Goal: Task Accomplishment & Management: Use online tool/utility

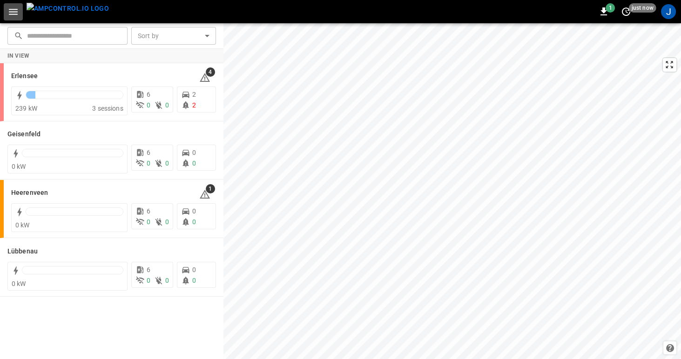
click at [13, 12] on icon "button" at bounding box center [13, 12] width 12 height 12
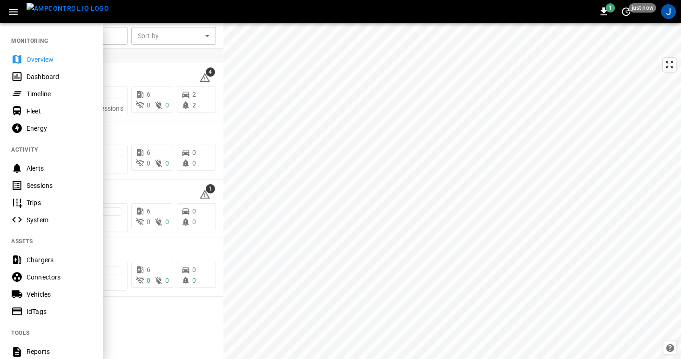
click at [29, 77] on div "Dashboard" at bounding box center [59, 76] width 65 height 9
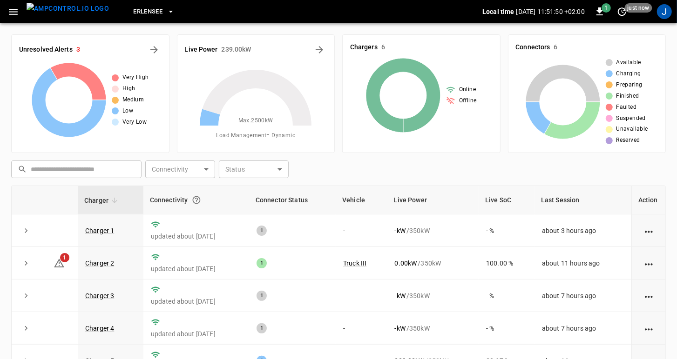
click at [13, 11] on icon "button" at bounding box center [13, 12] width 9 height 6
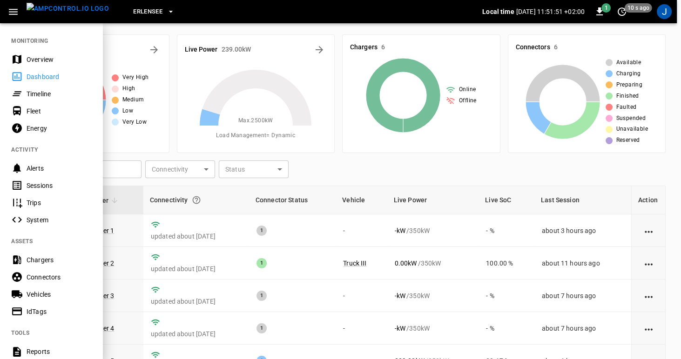
click at [30, 97] on div "Timeline" at bounding box center [59, 93] width 65 height 9
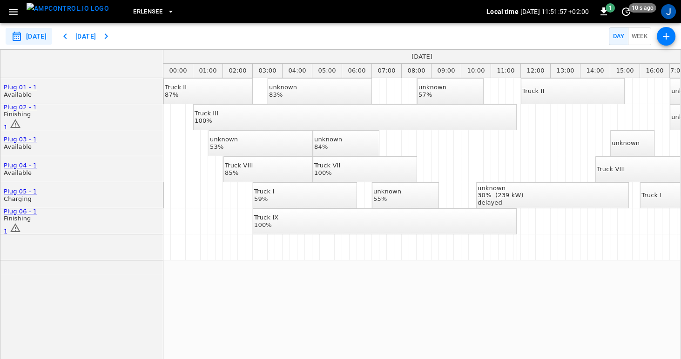
click at [37, 118] on div "Plug 02 - 1 Finishing 1" at bounding box center [21, 117] width 34 height 27
click at [19, 8] on button "button" at bounding box center [13, 11] width 19 height 17
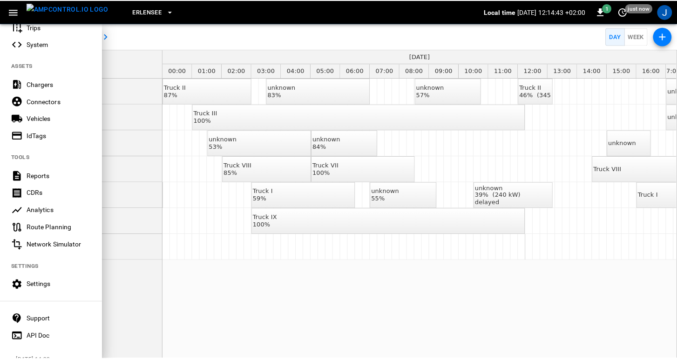
scroll to position [179, 0]
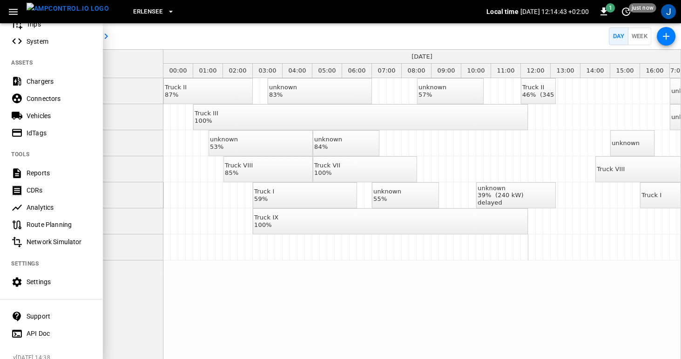
click at [26, 115] on div "Vehicles" at bounding box center [51, 115] width 102 height 17
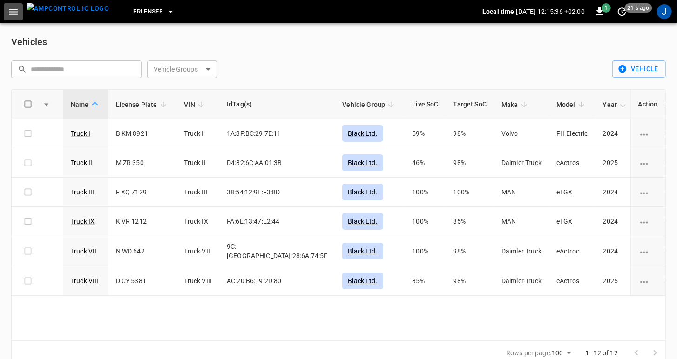
click at [11, 12] on icon "button" at bounding box center [13, 12] width 9 height 6
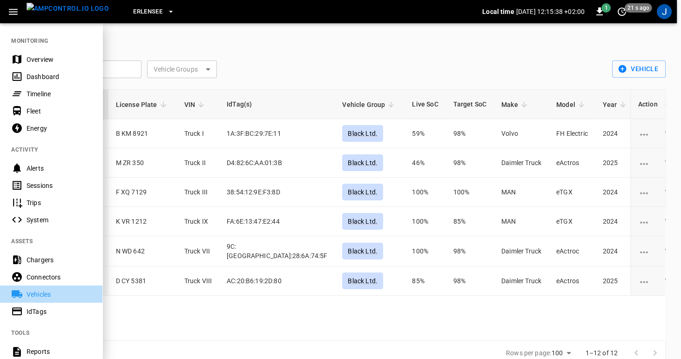
click at [35, 292] on div "Vehicles" at bounding box center [59, 294] width 65 height 9
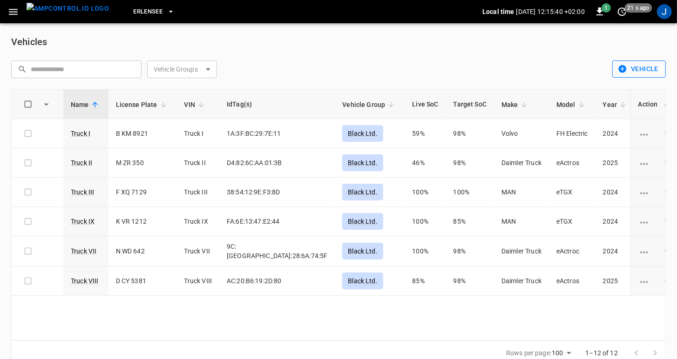
click at [640, 68] on button "Vehicle" at bounding box center [639, 69] width 54 height 17
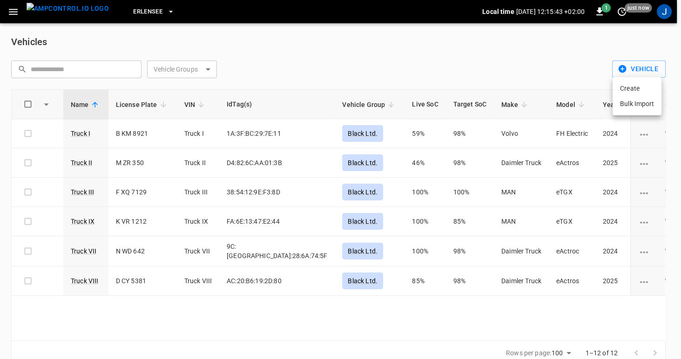
click at [639, 67] on div at bounding box center [340, 179] width 681 height 359
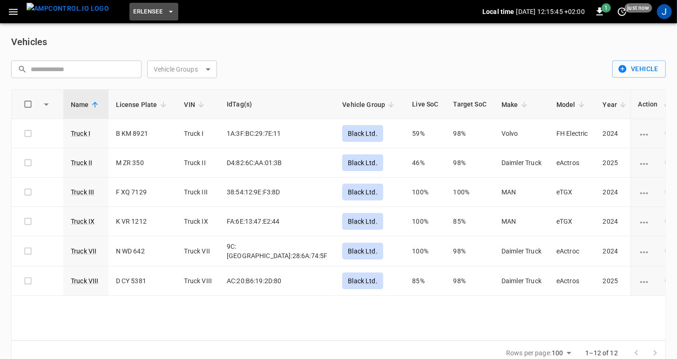
click at [144, 12] on span "Erlensee" at bounding box center [147, 12] width 29 height 11
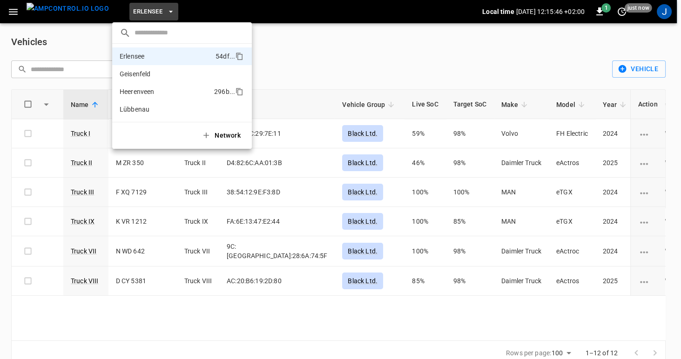
click at [142, 91] on p "Heerenveen" at bounding box center [165, 91] width 91 height 9
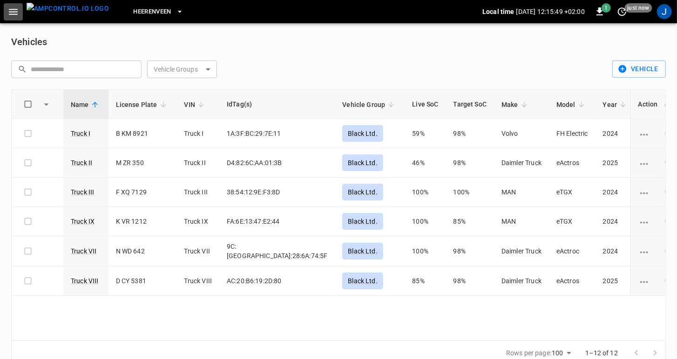
click at [10, 12] on icon "button" at bounding box center [13, 12] width 12 height 12
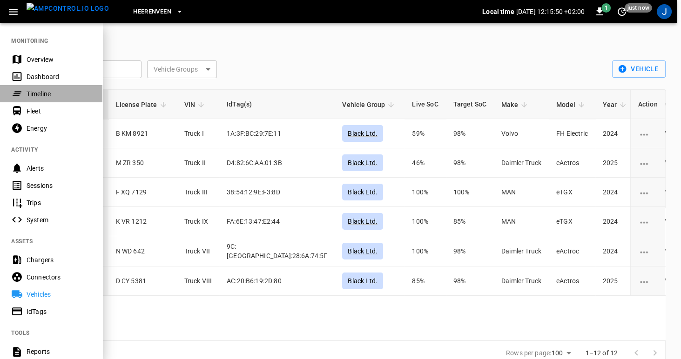
click at [29, 97] on div "Timeline" at bounding box center [59, 93] width 65 height 9
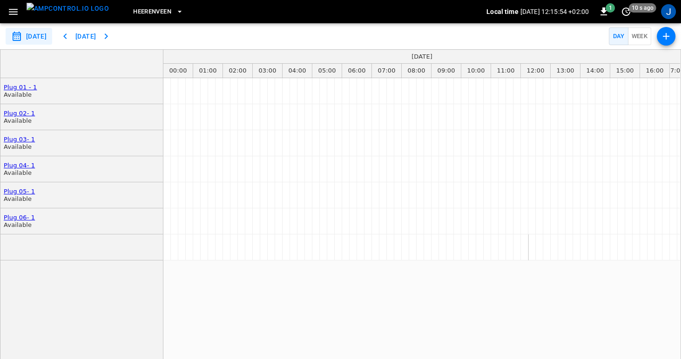
click at [112, 37] on icon "button" at bounding box center [106, 36] width 11 height 11
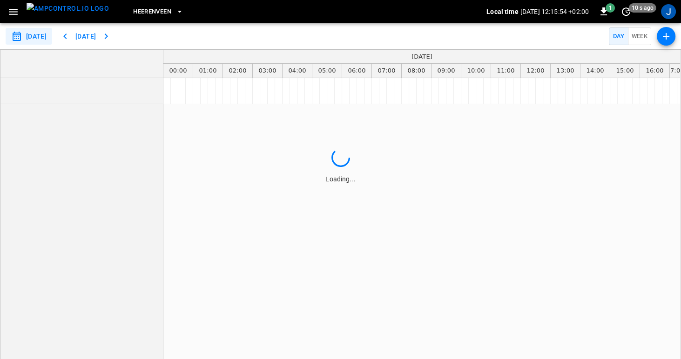
type input "**********"
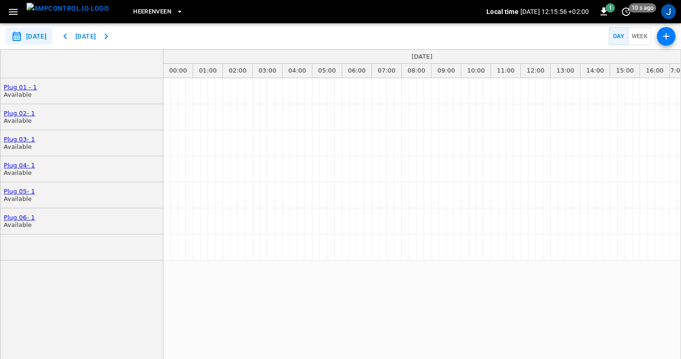
click at [141, 11] on span "Heerenveen" at bounding box center [152, 12] width 38 height 11
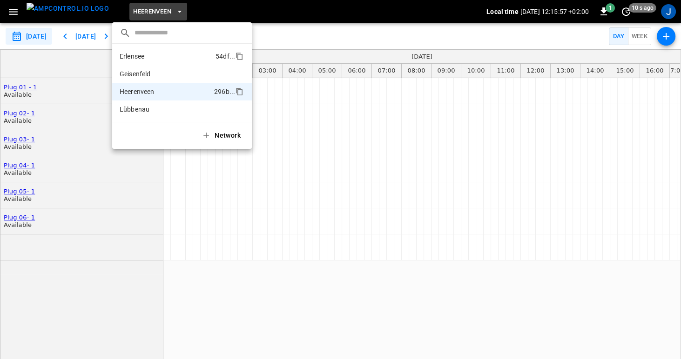
click at [137, 57] on p "Erlensee" at bounding box center [166, 56] width 92 height 9
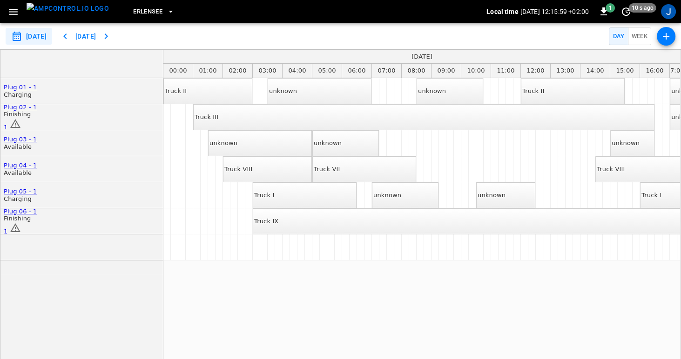
click at [166, 9] on icon "button" at bounding box center [170, 11] width 9 height 9
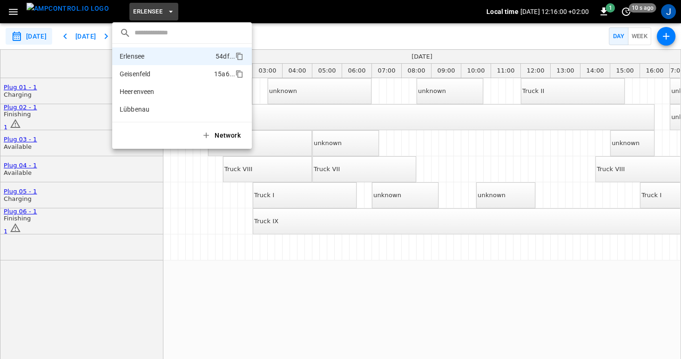
click at [133, 73] on p "Geisenfeld" at bounding box center [165, 73] width 91 height 9
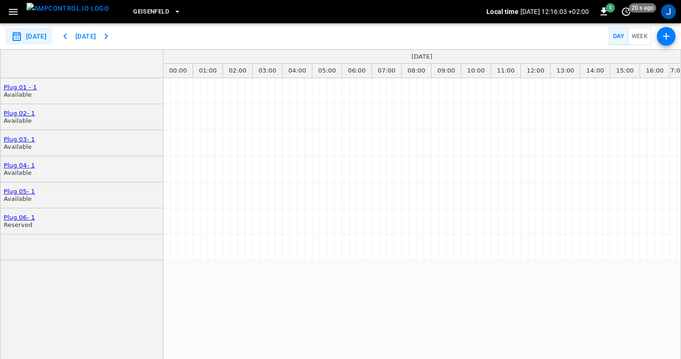
click at [142, 9] on span "Geisenfeld" at bounding box center [151, 12] width 36 height 11
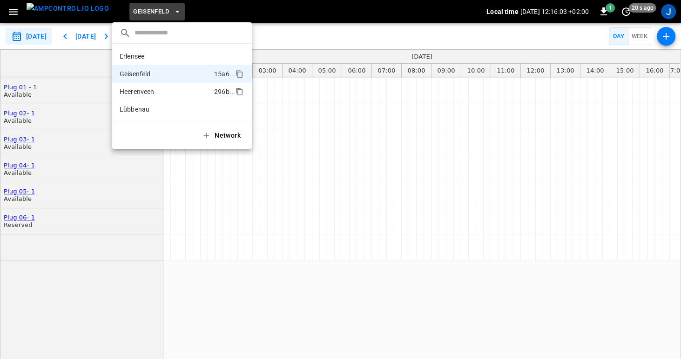
click at [143, 92] on p "Heerenveen" at bounding box center [165, 91] width 91 height 9
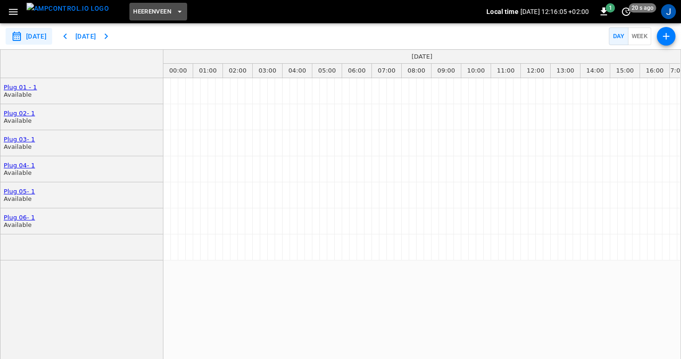
click at [151, 6] on button "Heerenveen" at bounding box center [158, 12] width 58 height 18
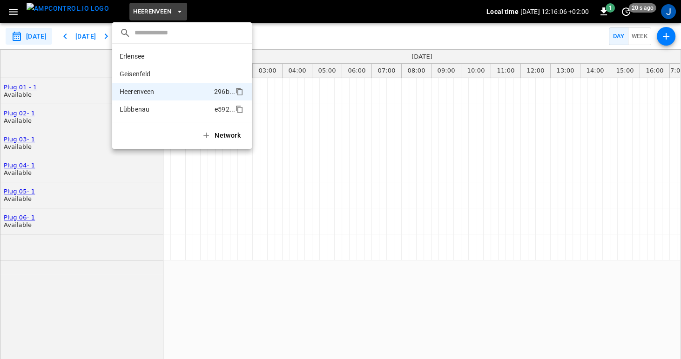
click at [144, 108] on p "Lübbenau" at bounding box center [165, 109] width 91 height 9
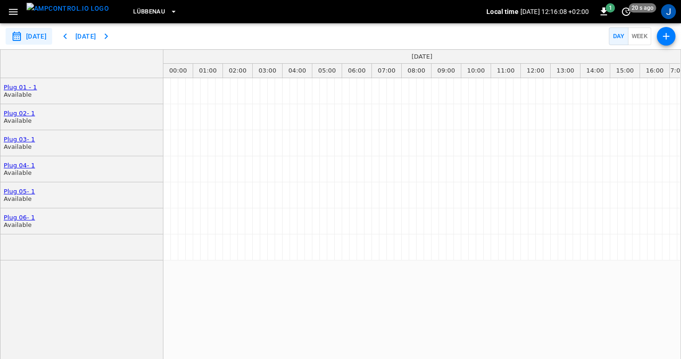
click at [149, 11] on button "Lübbenau" at bounding box center [155, 12] width 52 height 18
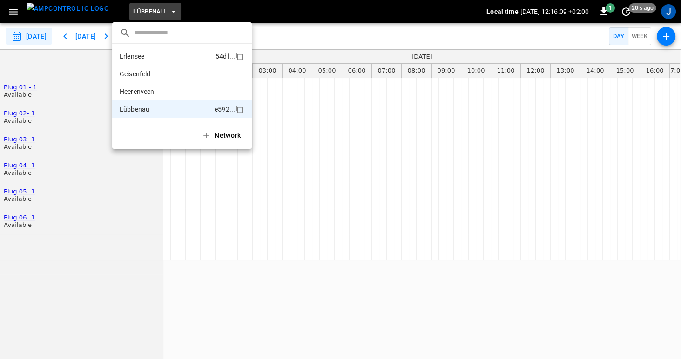
click at [148, 57] on p "Erlensee" at bounding box center [166, 56] width 92 height 9
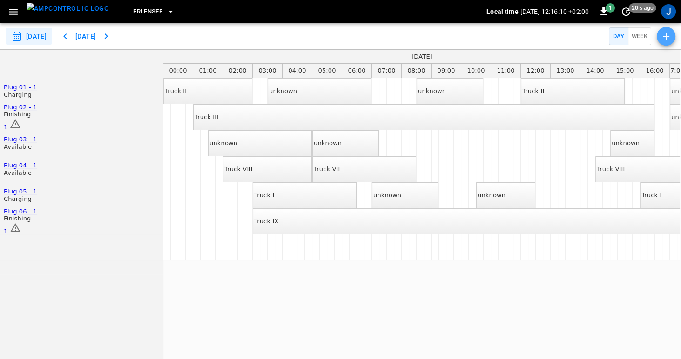
click at [667, 35] on icon "button" at bounding box center [666, 36] width 11 height 11
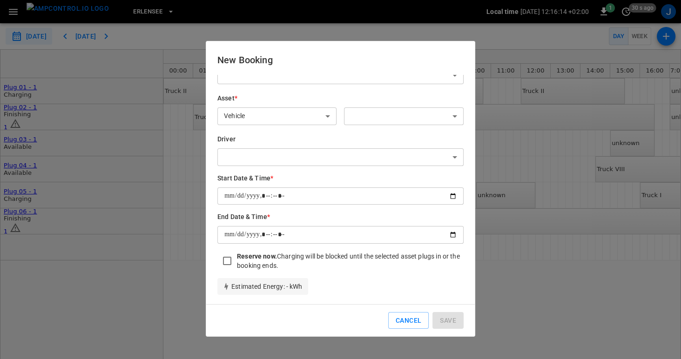
scroll to position [23, 0]
click at [527, 286] on div at bounding box center [340, 179] width 681 height 359
click at [418, 320] on button "Cancel" at bounding box center [408, 320] width 40 height 17
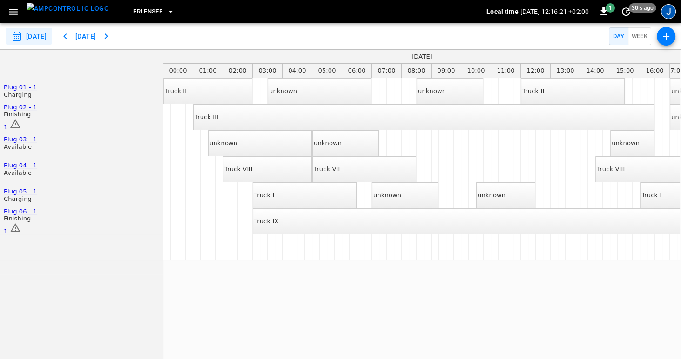
click at [674, 8] on div "J" at bounding box center [668, 11] width 15 height 15
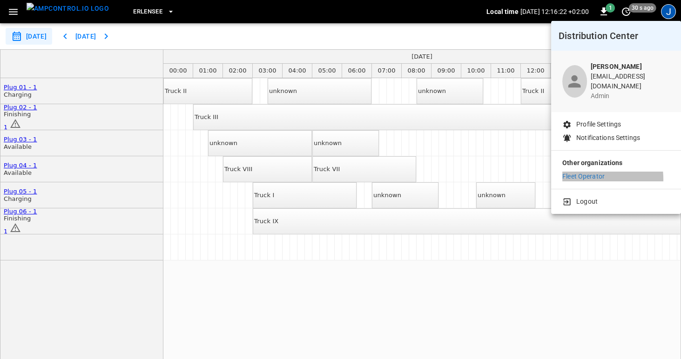
click at [590, 173] on p "Fleet Operator" at bounding box center [583, 177] width 42 height 10
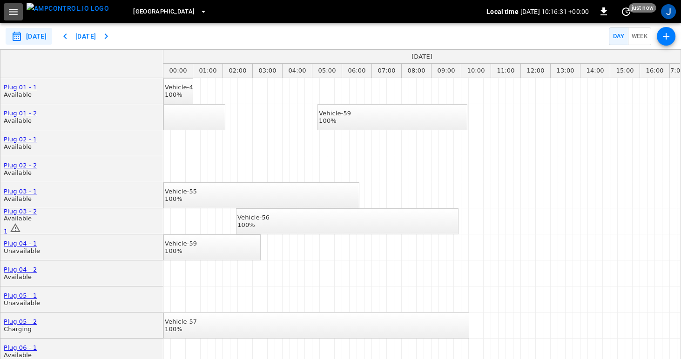
click at [17, 13] on icon "button" at bounding box center [13, 12] width 12 height 12
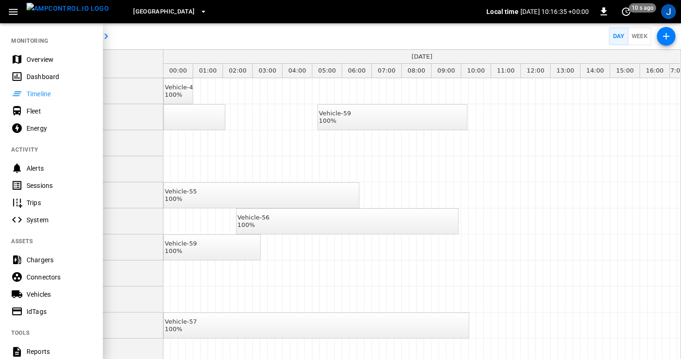
click at [45, 295] on div "Vehicles" at bounding box center [59, 294] width 65 height 9
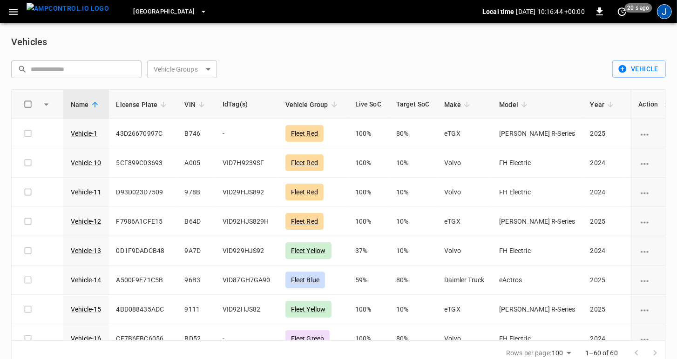
click at [665, 10] on div "J" at bounding box center [664, 11] width 15 height 15
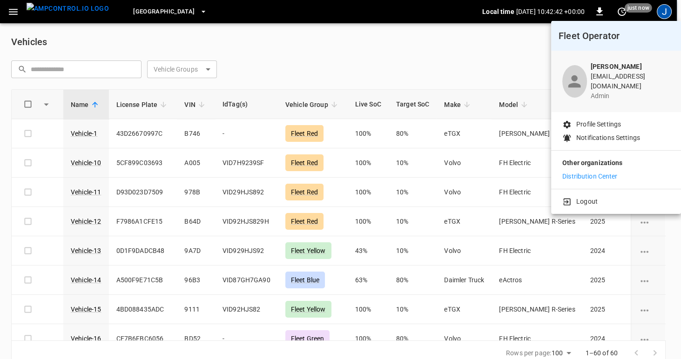
click at [11, 10] on div at bounding box center [340, 179] width 681 height 359
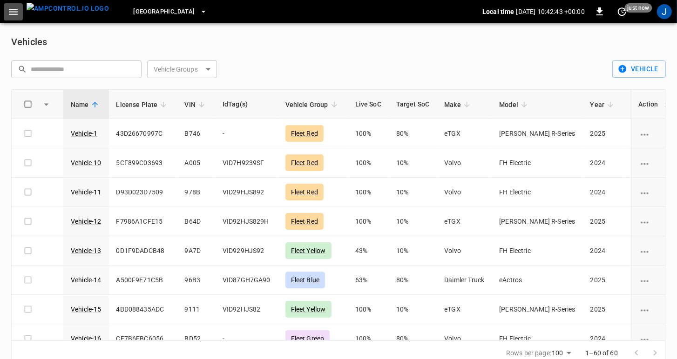
click at [13, 14] on icon "button" at bounding box center [13, 12] width 9 height 6
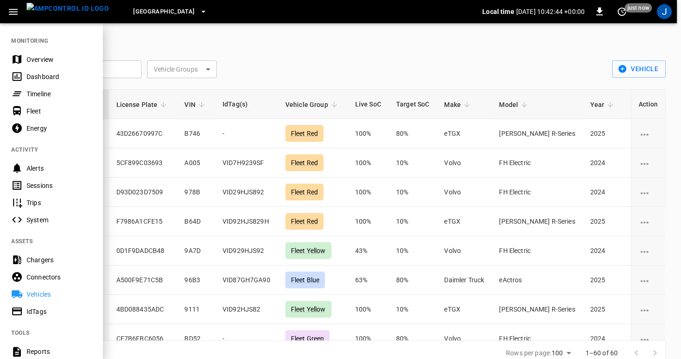
click at [31, 59] on div "Overview" at bounding box center [59, 59] width 65 height 9
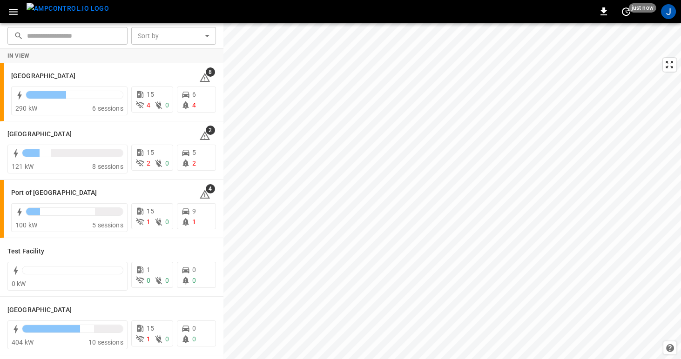
click at [18, 11] on icon "button" at bounding box center [13, 12] width 12 height 12
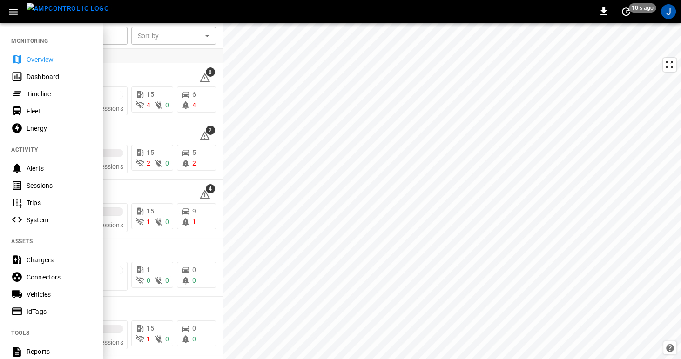
click at [40, 79] on div "Dashboard" at bounding box center [59, 76] width 65 height 9
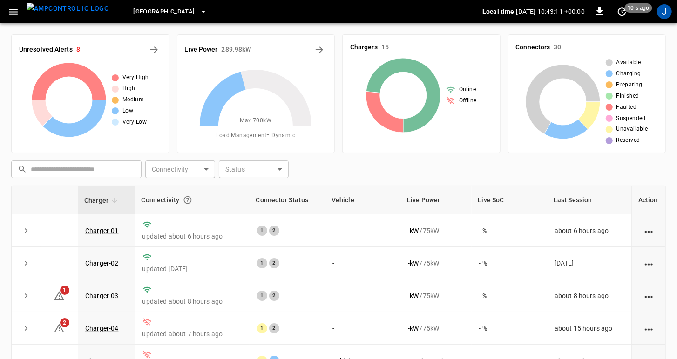
click at [13, 11] on icon "button" at bounding box center [13, 12] width 9 height 6
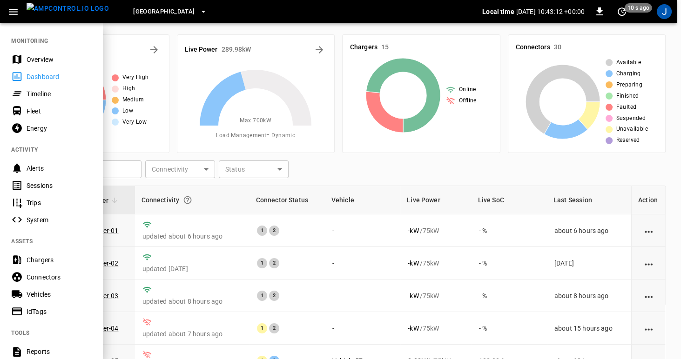
click at [41, 296] on div "Vehicles" at bounding box center [59, 294] width 65 height 9
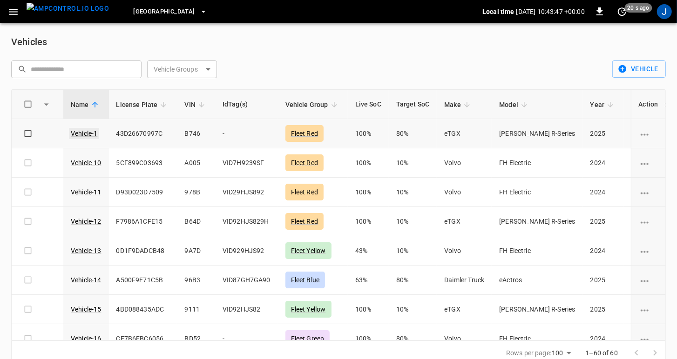
click at [83, 132] on link "Vehicle-1" at bounding box center [84, 133] width 30 height 11
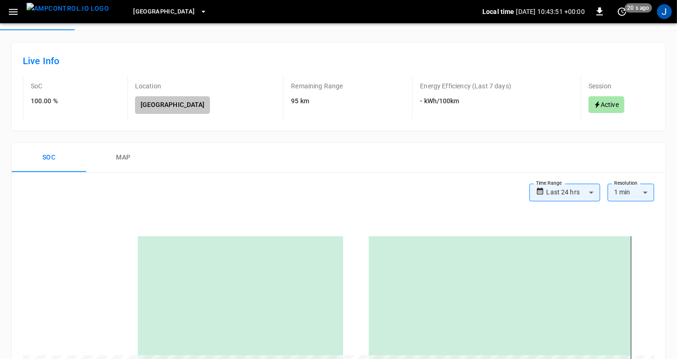
scroll to position [128, 0]
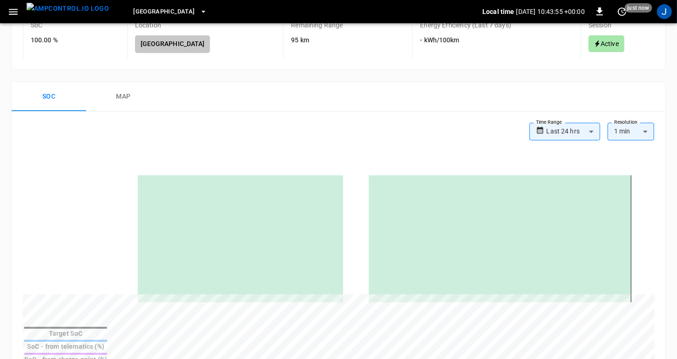
click at [107, 342] on div "SoC - from telematics (%)" at bounding box center [65, 346] width 83 height 9
click at [593, 131] on body "**********" at bounding box center [338, 313] width 677 height 883
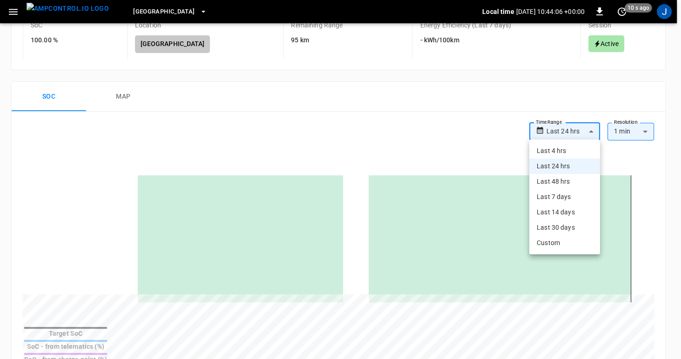
click at [556, 182] on li "Last 48 hrs" at bounding box center [564, 181] width 71 height 15
type input "**********"
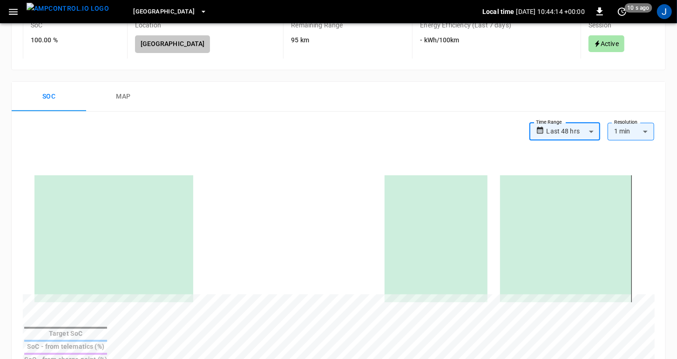
click at [129, 94] on button "map" at bounding box center [123, 97] width 74 height 30
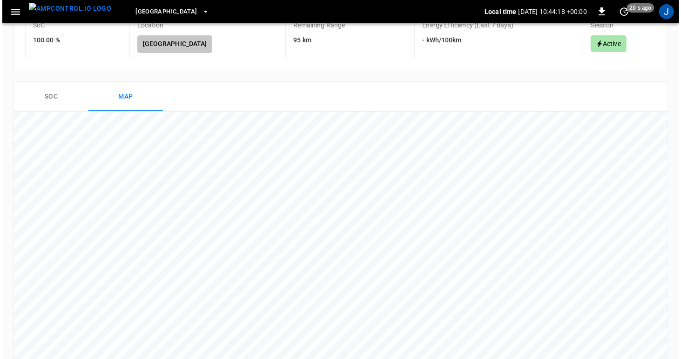
scroll to position [0, 0]
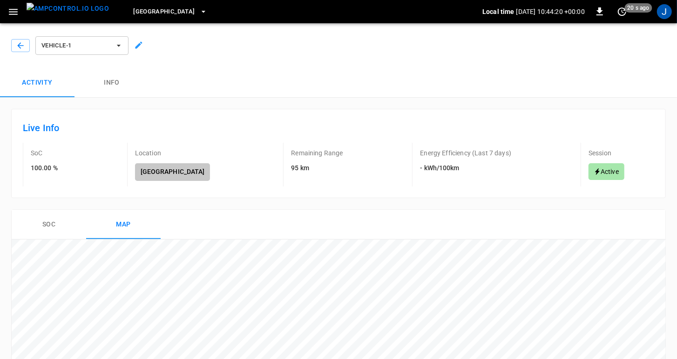
click at [44, 225] on button "Soc" at bounding box center [49, 225] width 74 height 30
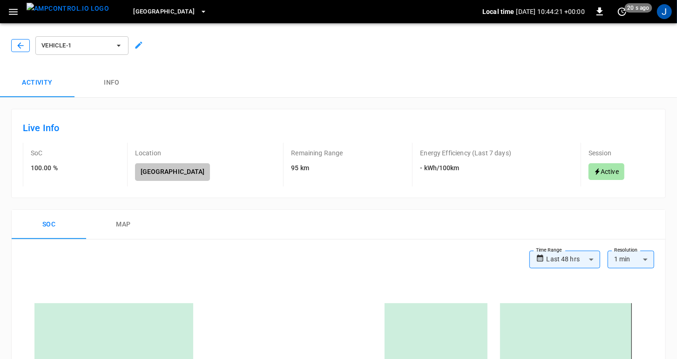
click at [19, 45] on icon "button" at bounding box center [20, 45] width 6 height 6
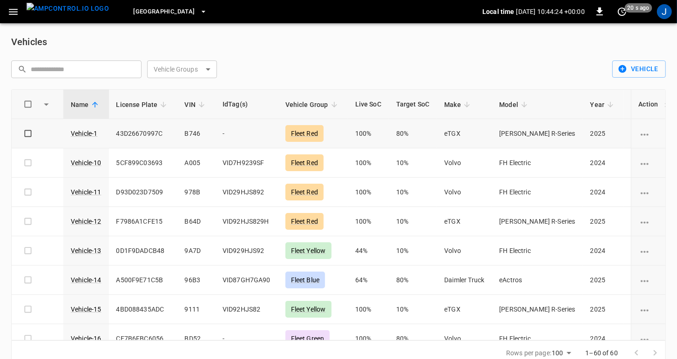
click at [296, 134] on div "Fleet Red" at bounding box center [304, 133] width 38 height 17
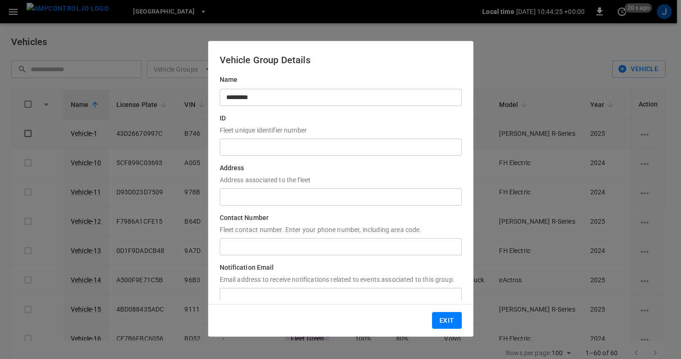
type input "*********"
click at [437, 318] on button "Exit" at bounding box center [447, 320] width 30 height 17
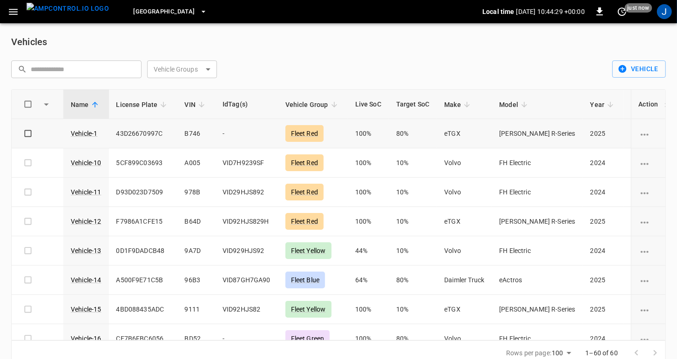
click at [9, 11] on icon "button" at bounding box center [13, 12] width 12 height 12
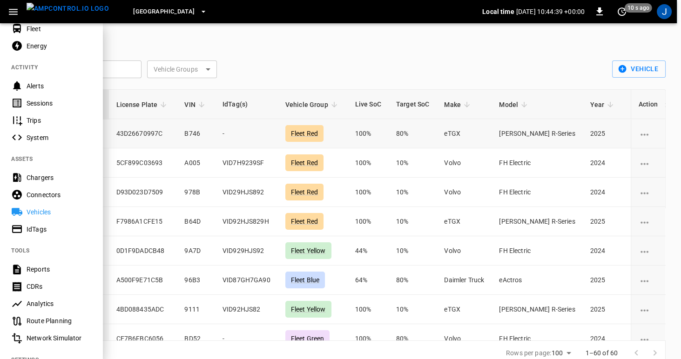
scroll to position [51, 0]
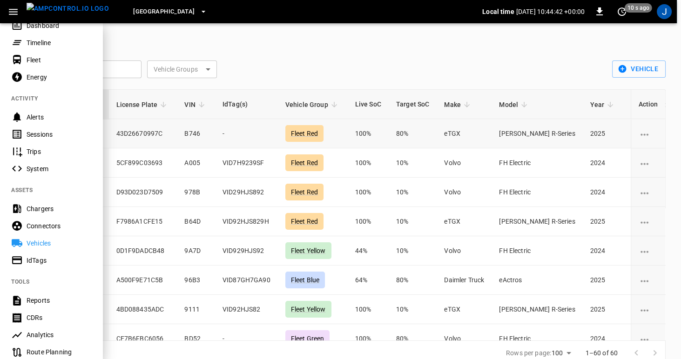
click at [34, 241] on div "Vehicles" at bounding box center [59, 243] width 65 height 9
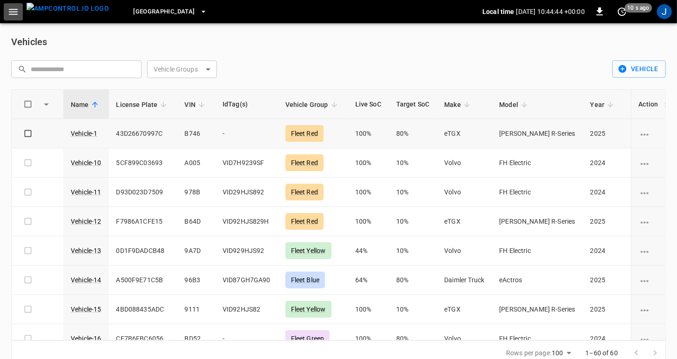
click at [11, 13] on icon "button" at bounding box center [13, 12] width 9 height 6
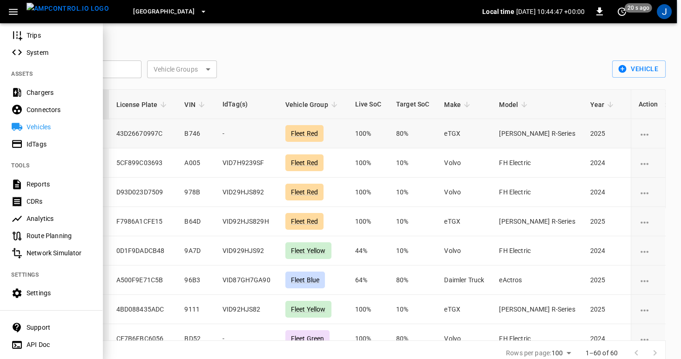
scroll to position [169, 0]
click at [33, 236] on div "Route Planning" at bounding box center [59, 234] width 65 height 9
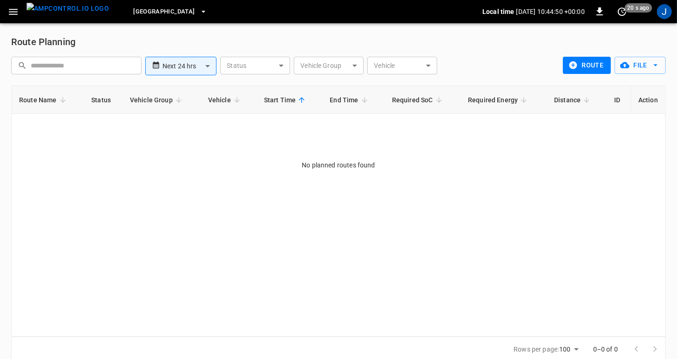
click at [169, 10] on span "Frankfurt Depot" at bounding box center [163, 12] width 61 height 11
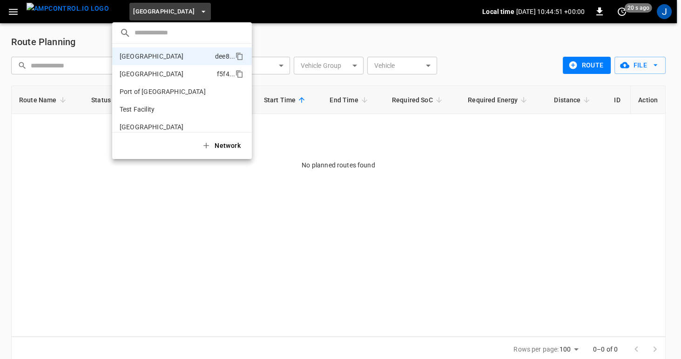
click at [163, 73] on p "Port of Barcelona" at bounding box center [167, 73] width 94 height 9
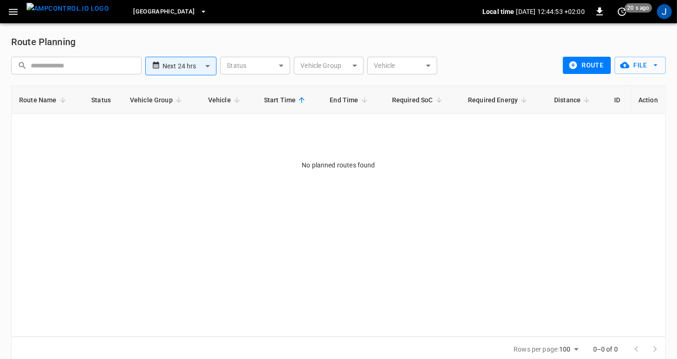
click at [172, 12] on span "Port of Barcelona" at bounding box center [163, 12] width 61 height 11
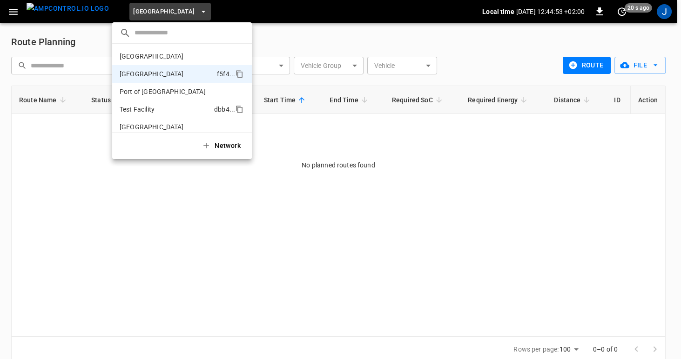
scroll to position [7, 0]
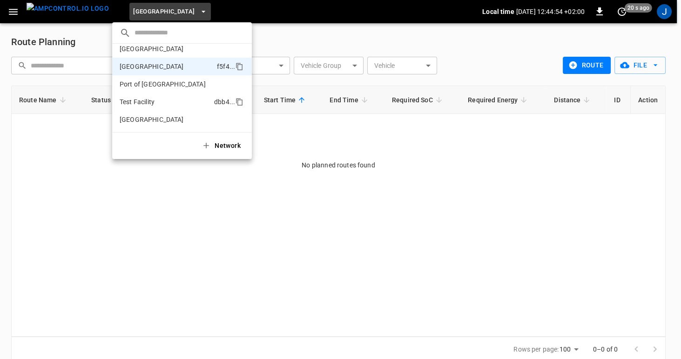
click at [140, 101] on p "Test Facility" at bounding box center [165, 101] width 91 height 9
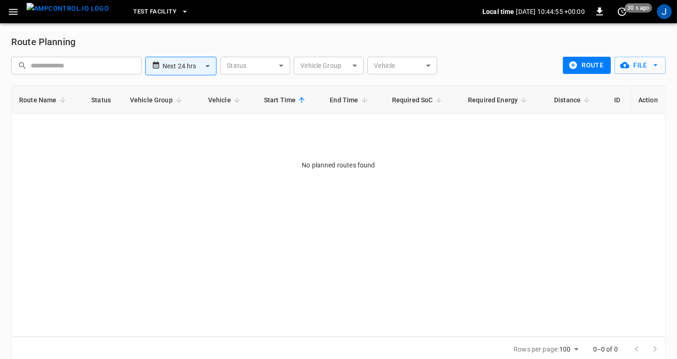
click at [180, 8] on icon "button" at bounding box center [184, 11] width 9 height 9
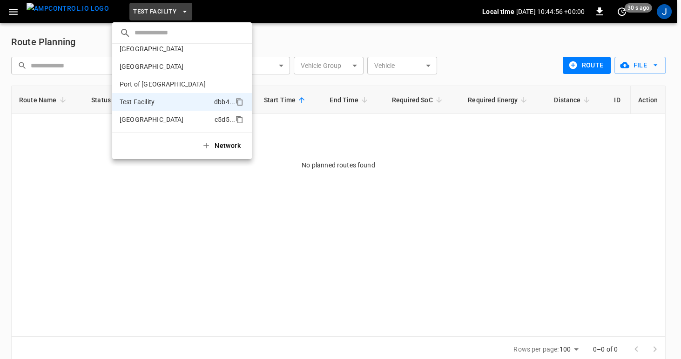
click at [137, 123] on p "Toronto South" at bounding box center [165, 119] width 91 height 9
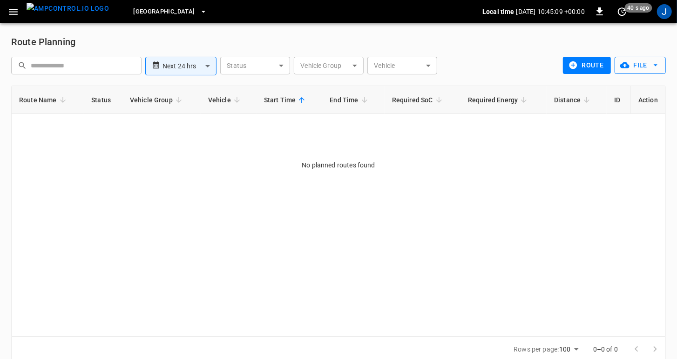
click at [653, 66] on icon "button" at bounding box center [655, 65] width 9 height 9
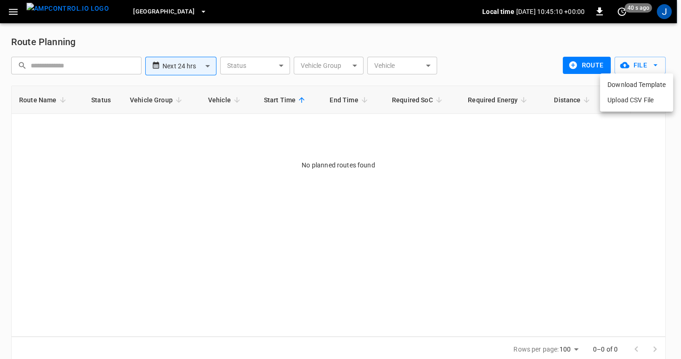
click at [653, 63] on div at bounding box center [340, 179] width 681 height 359
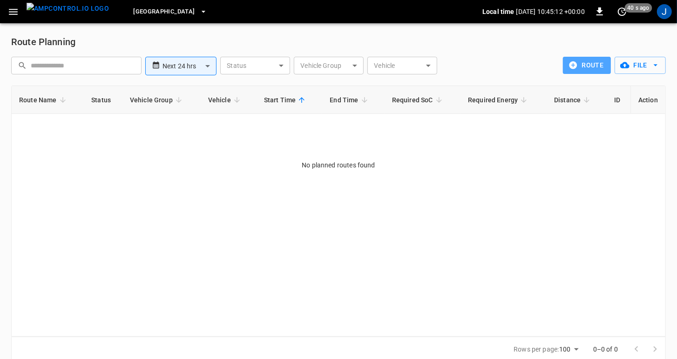
click at [594, 62] on button "route" at bounding box center [587, 65] width 48 height 17
click at [15, 15] on icon "button" at bounding box center [13, 12] width 12 height 12
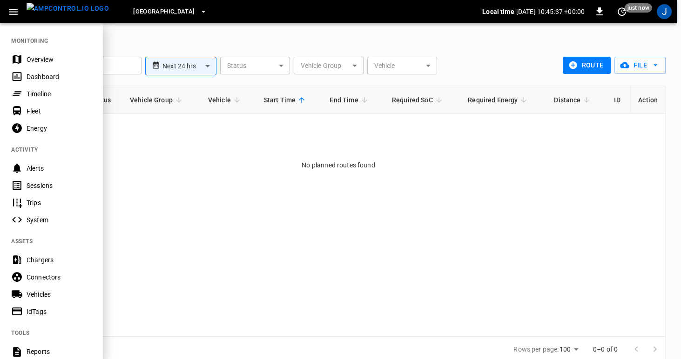
click at [30, 94] on div "Timeline" at bounding box center [59, 93] width 65 height 9
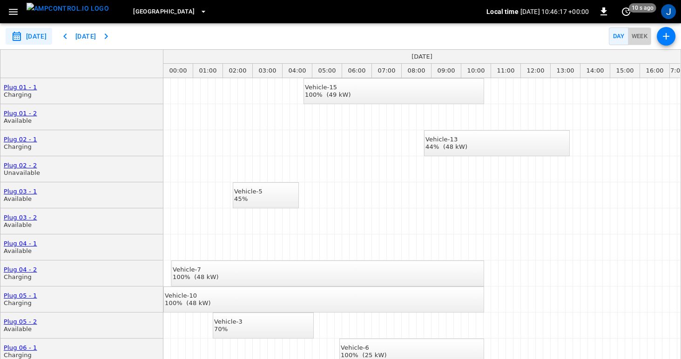
click at [636, 36] on button "Week" at bounding box center [640, 36] width 24 height 18
type input "**********"
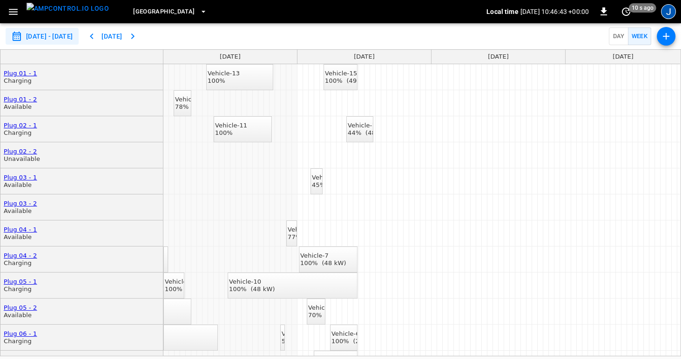
click at [668, 10] on div "J" at bounding box center [668, 11] width 15 height 15
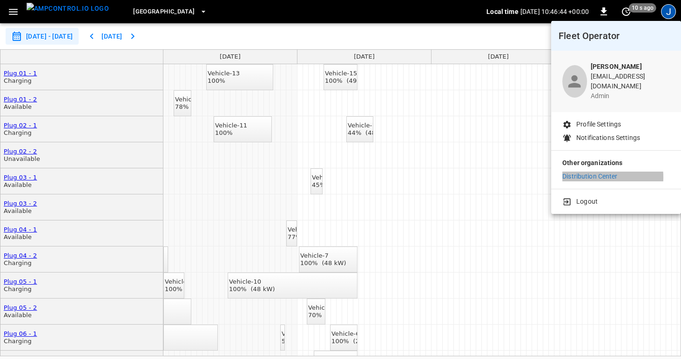
click at [596, 172] on p "Distribution Center" at bounding box center [589, 177] width 55 height 10
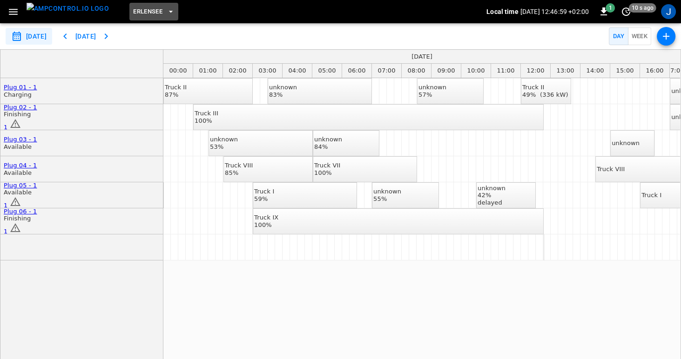
click at [148, 11] on button "Erlensee" at bounding box center [153, 12] width 49 height 18
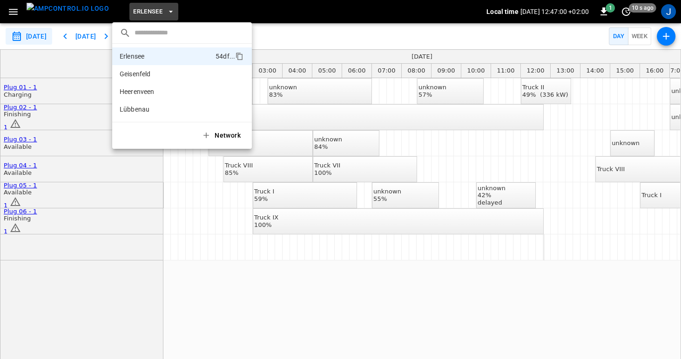
click at [150, 11] on div at bounding box center [340, 179] width 681 height 359
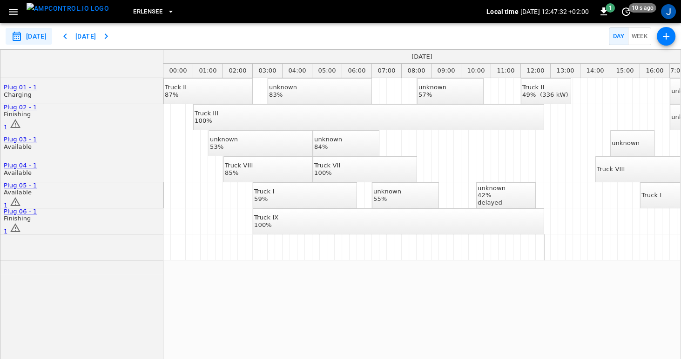
click at [23, 86] on link "Plug 01 - 1" at bounding box center [21, 87] width 34 height 7
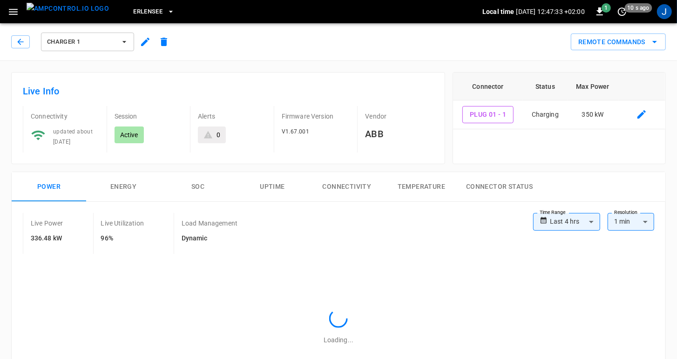
type input "**********"
click at [17, 42] on icon "button" at bounding box center [20, 41] width 9 height 9
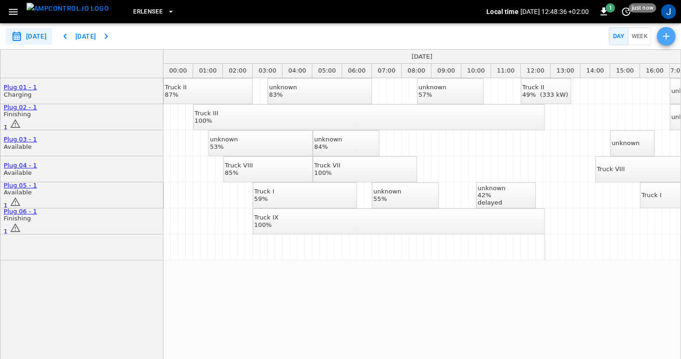
click at [665, 39] on icon "button" at bounding box center [666, 36] width 11 height 11
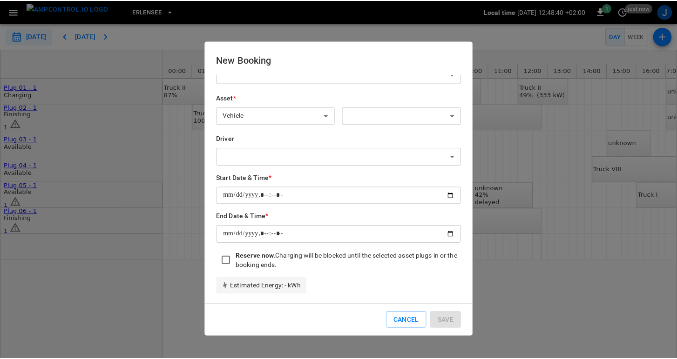
scroll to position [23, 0]
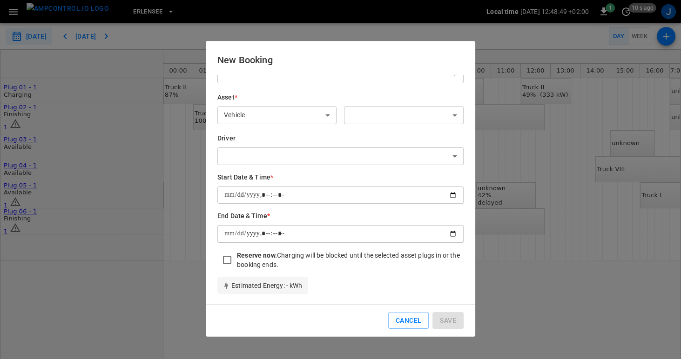
click at [179, 168] on div at bounding box center [340, 179] width 681 height 359
click at [403, 325] on button "Cancel" at bounding box center [408, 320] width 40 height 17
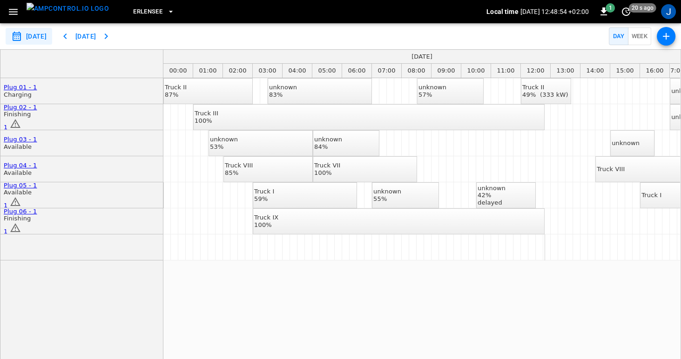
click at [626, 146] on div "unknown" at bounding box center [626, 143] width 28 height 7
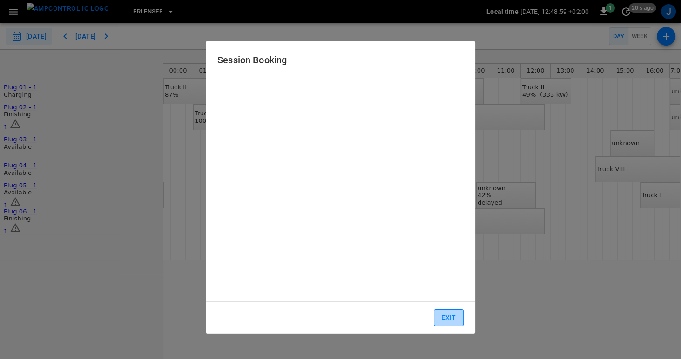
click at [450, 318] on button "Exit" at bounding box center [449, 318] width 30 height 17
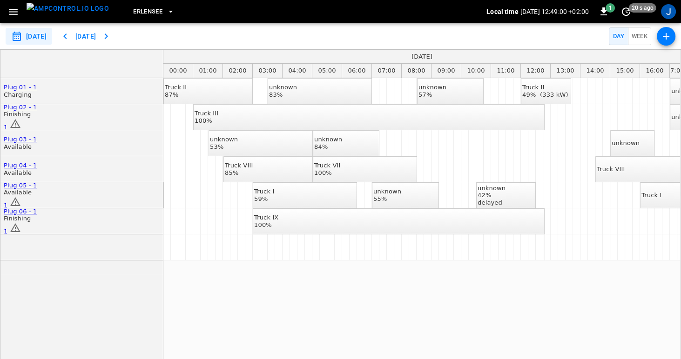
click at [21, 118] on icon "scheduler rows" at bounding box center [15, 123] width 11 height 11
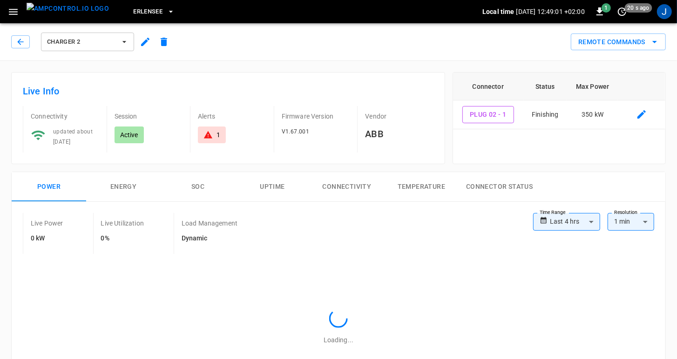
type input "**********"
click at [215, 134] on div "1" at bounding box center [211, 134] width 17 height 9
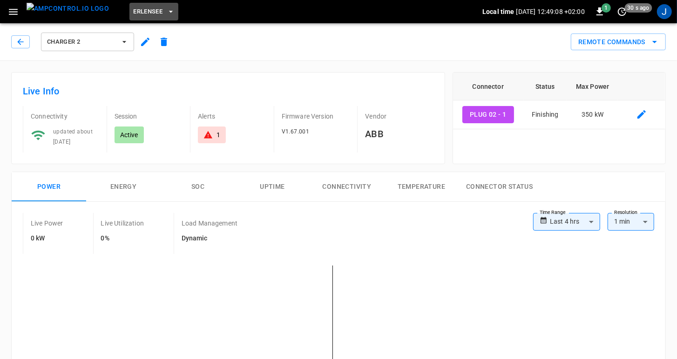
click at [147, 14] on button "Erlensee" at bounding box center [153, 12] width 49 height 18
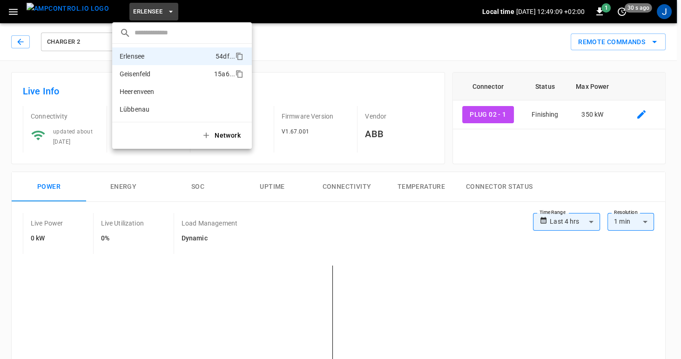
click at [135, 76] on p "Geisenfeld" at bounding box center [165, 73] width 91 height 9
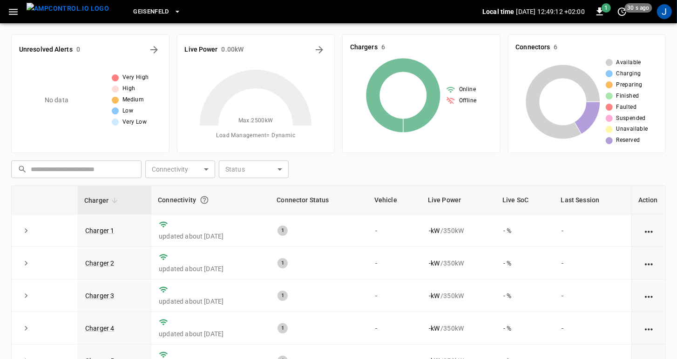
click at [11, 13] on icon "button" at bounding box center [13, 12] width 12 height 12
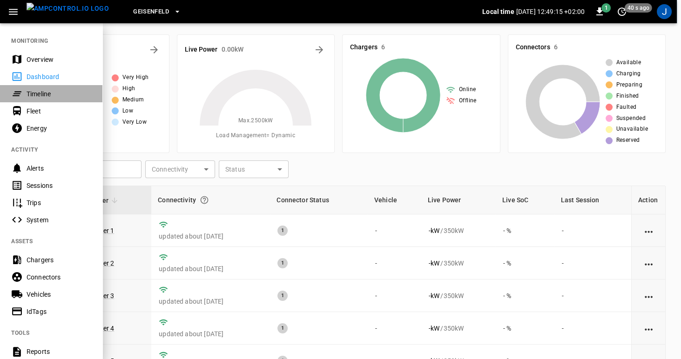
click at [30, 97] on div "Timeline" at bounding box center [59, 93] width 65 height 9
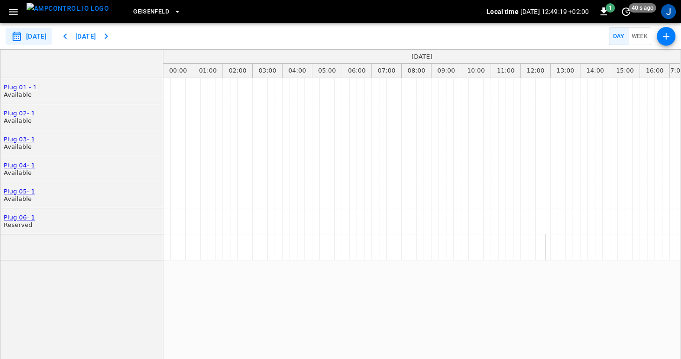
click at [632, 37] on button "Week" at bounding box center [640, 36] width 24 height 18
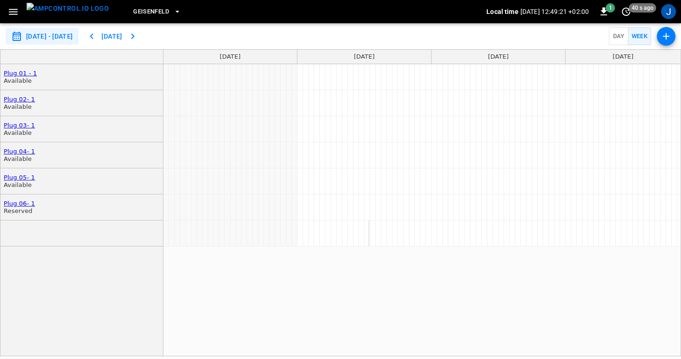
click at [133, 9] on span "Geisenfeld" at bounding box center [151, 12] width 36 height 11
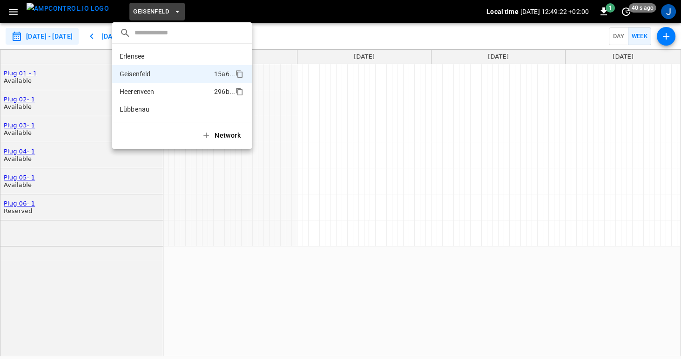
click at [137, 89] on p "Heerenveen" at bounding box center [165, 91] width 91 height 9
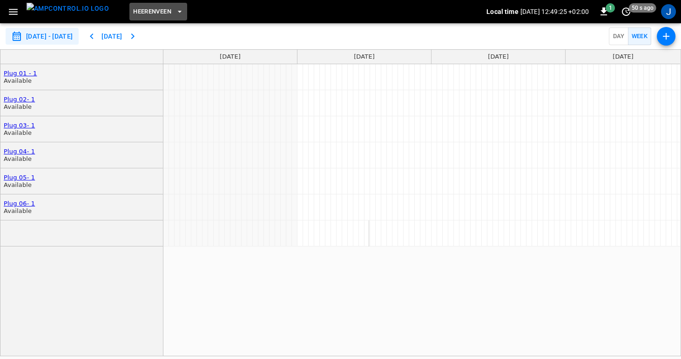
click at [148, 13] on span "Heerenveen" at bounding box center [152, 12] width 38 height 11
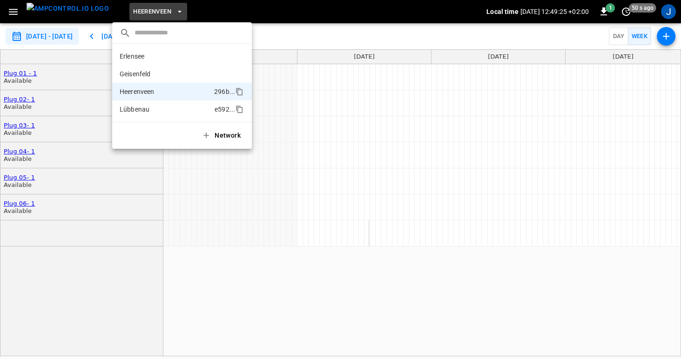
click at [138, 105] on p "Lübbenau" at bounding box center [165, 109] width 91 height 9
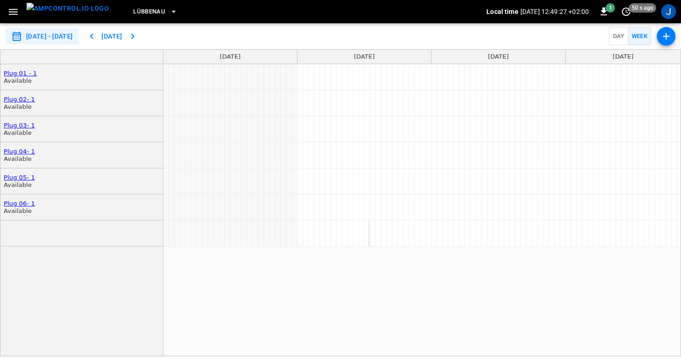
click at [54, 38] on input "**********" at bounding box center [42, 36] width 73 height 17
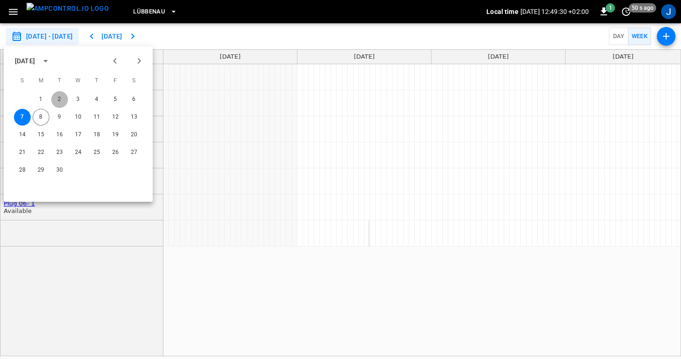
click at [57, 100] on button "2" at bounding box center [59, 99] width 17 height 17
type input "**********"
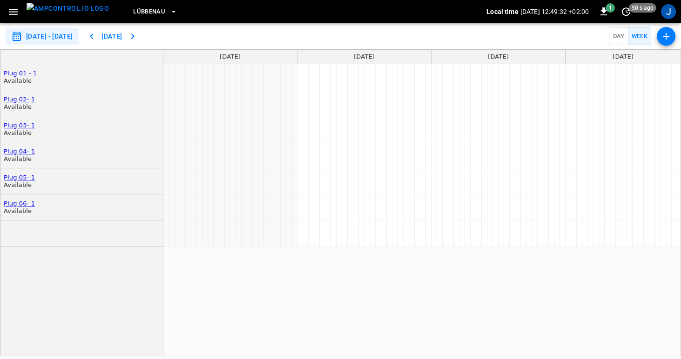
click at [136, 5] on button "Lübbenau" at bounding box center [155, 12] width 52 height 18
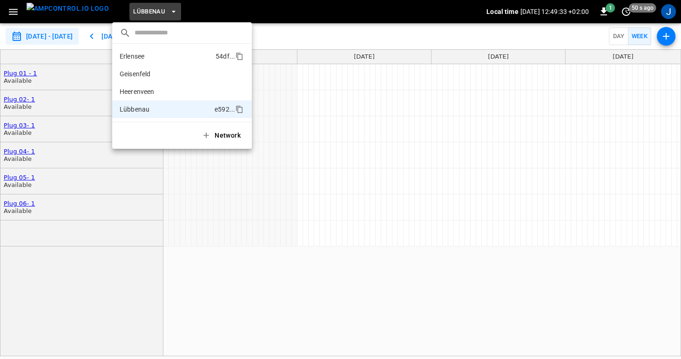
click at [140, 56] on p "Erlensee" at bounding box center [166, 56] width 92 height 9
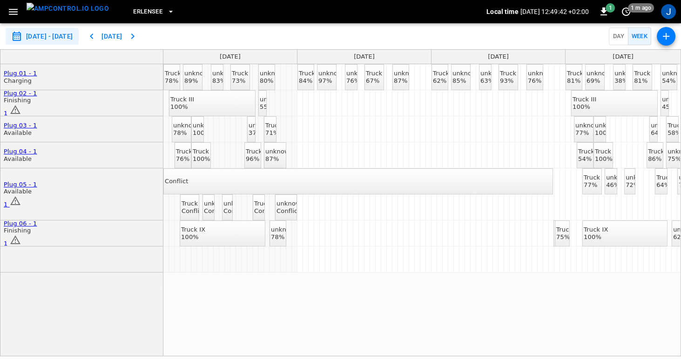
click at [287, 204] on div "unknown" at bounding box center [290, 203] width 28 height 7
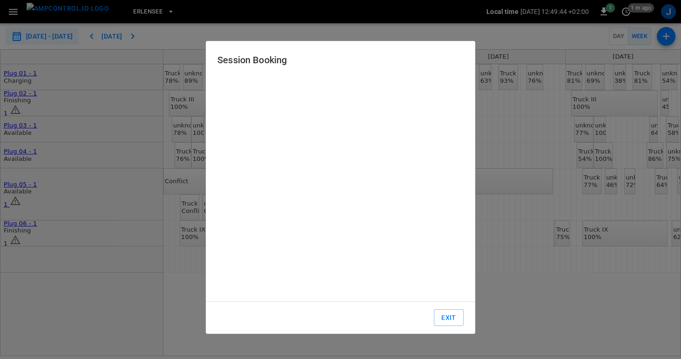
click at [445, 317] on button "Exit" at bounding box center [449, 318] width 30 height 17
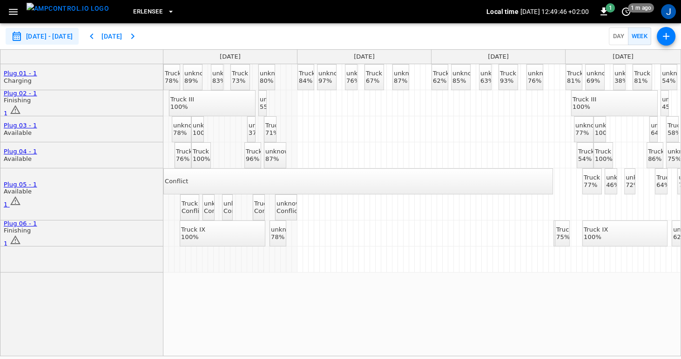
click at [21, 196] on icon "scheduler rows" at bounding box center [15, 201] width 11 height 11
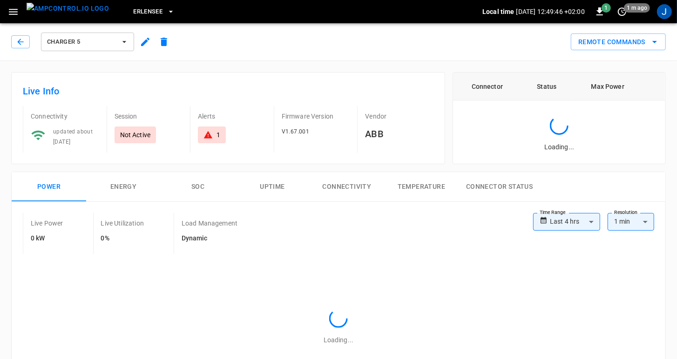
type input "**********"
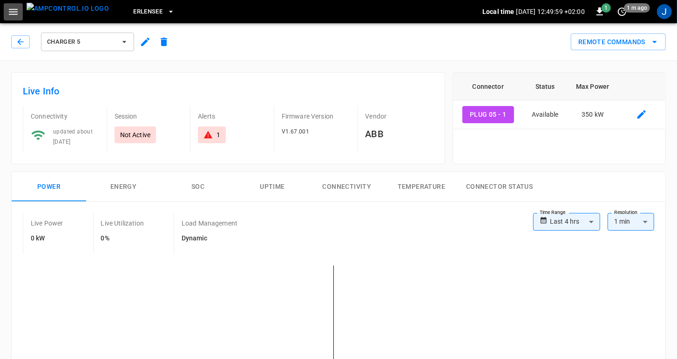
click at [11, 10] on icon "button" at bounding box center [13, 12] width 12 height 12
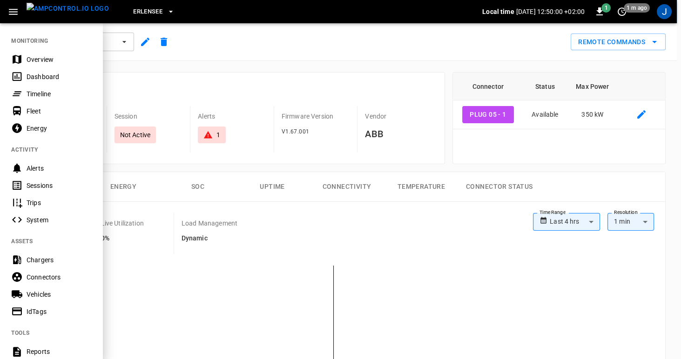
click at [151, 81] on div at bounding box center [340, 179] width 681 height 359
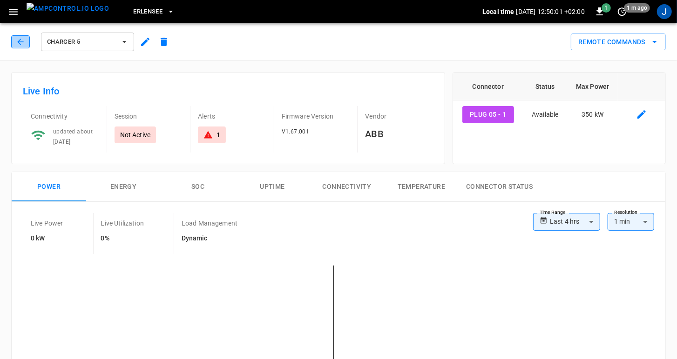
click at [18, 41] on icon "button" at bounding box center [20, 42] width 6 height 6
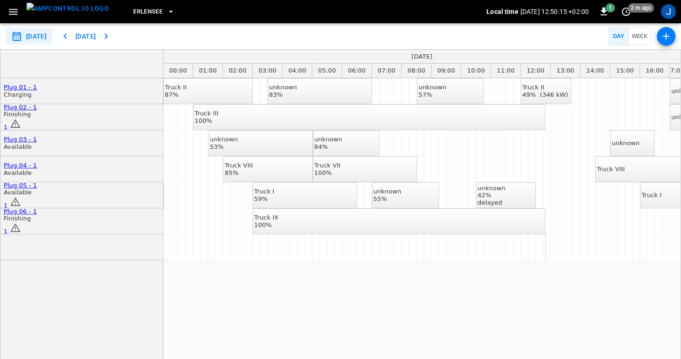
click at [625, 170] on div "Truck VIII" at bounding box center [611, 169] width 28 height 7
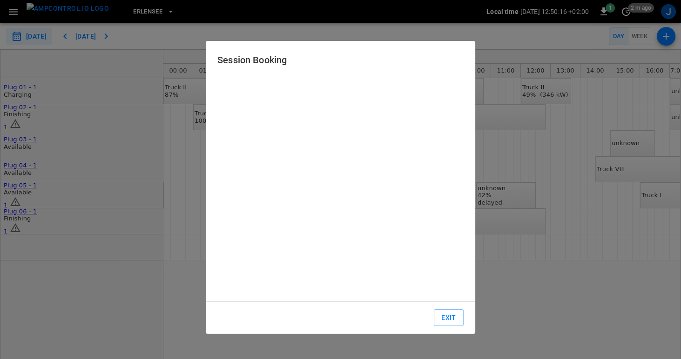
type input "**********"
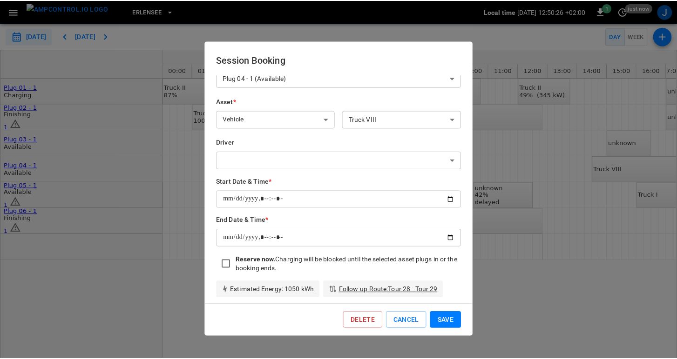
scroll to position [23, 0]
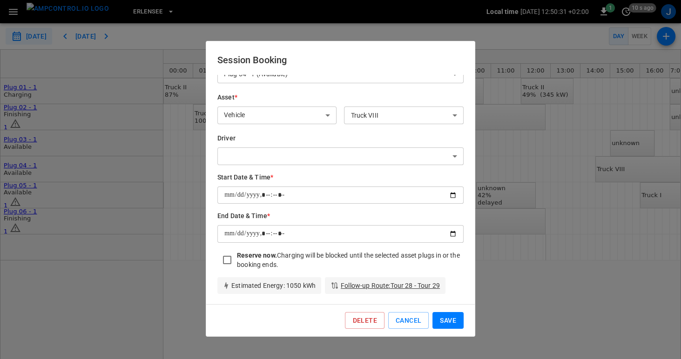
click at [374, 283] on link "Follow-up Route : Tour 28 - Tour 29" at bounding box center [390, 285] width 99 height 9
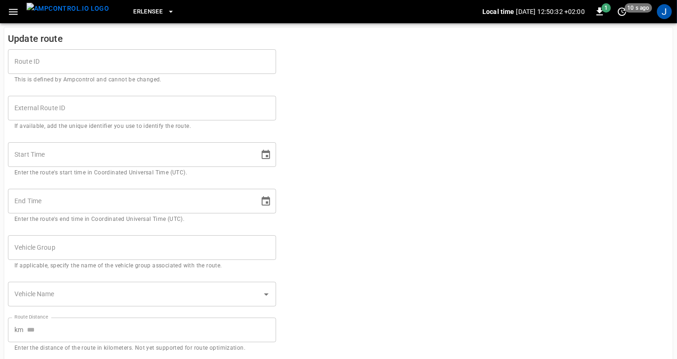
type input "**********"
type input "***"
type input "*****"
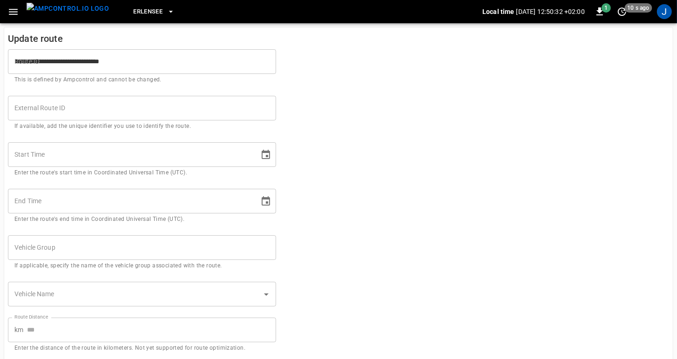
type input "**"
type input "**********"
click at [15, 14] on icon "button" at bounding box center [13, 12] width 12 height 12
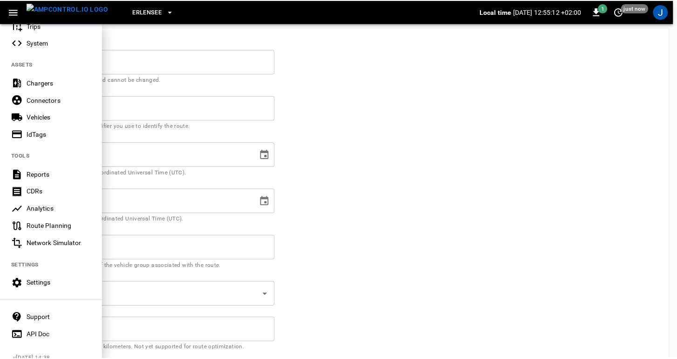
scroll to position [193, 0]
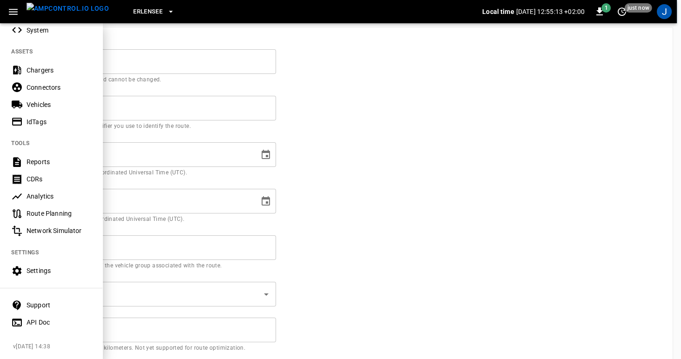
click at [36, 268] on div "Settings" at bounding box center [59, 270] width 65 height 9
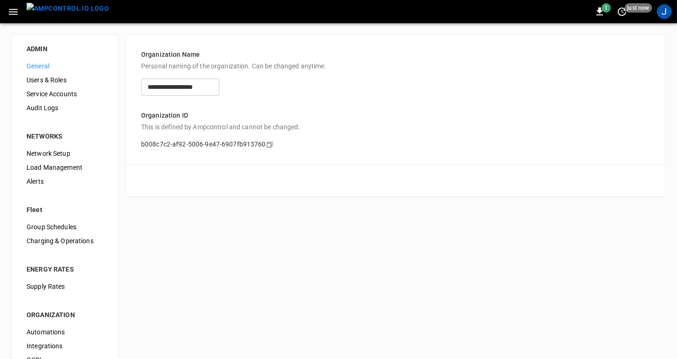
scroll to position [44, 0]
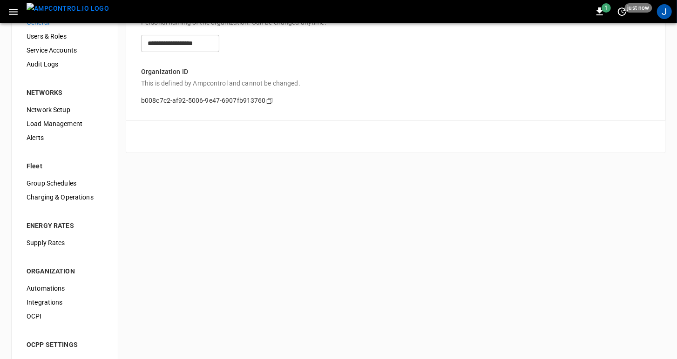
click at [56, 198] on span "Charging & Operations" at bounding box center [65, 198] width 76 height 10
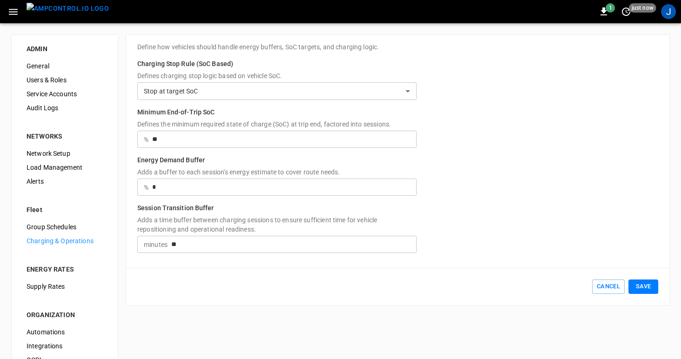
click at [264, 90] on body "**********" at bounding box center [340, 223] width 681 height 446
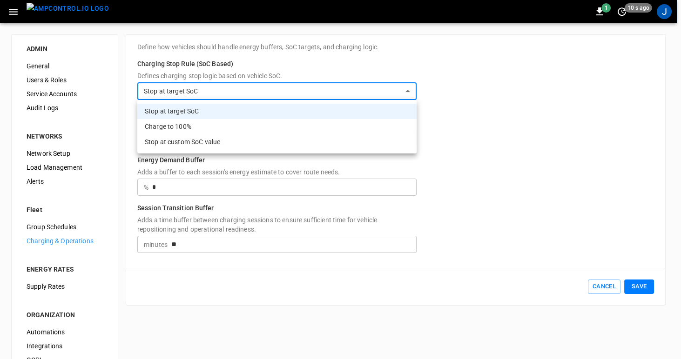
click at [264, 90] on div at bounding box center [340, 179] width 681 height 359
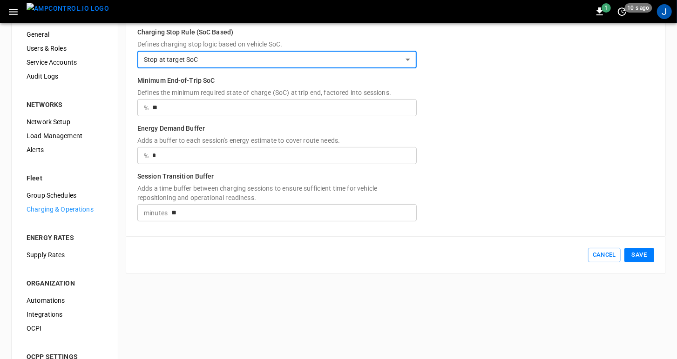
scroll to position [33, 0]
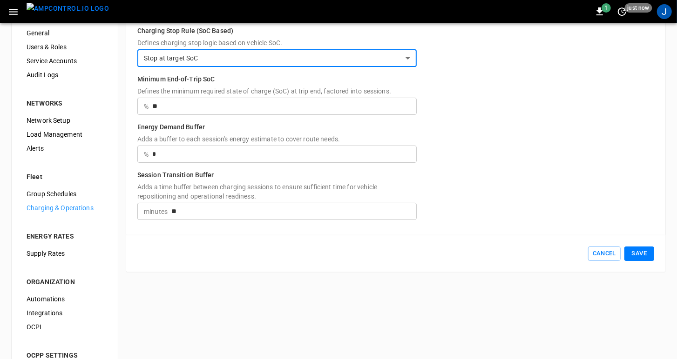
click at [47, 191] on span "Group Schedules" at bounding box center [65, 194] width 76 height 10
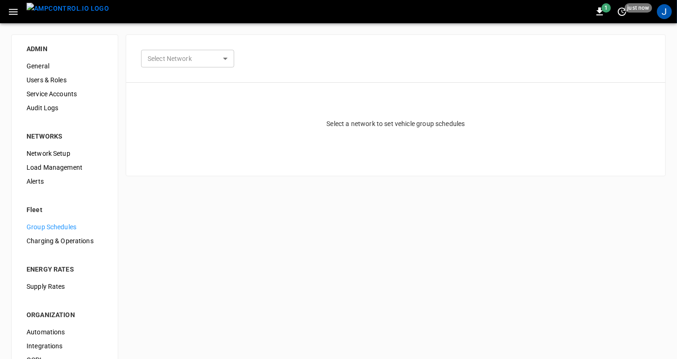
click at [75, 237] on span "Charging & Operations" at bounding box center [65, 241] width 76 height 10
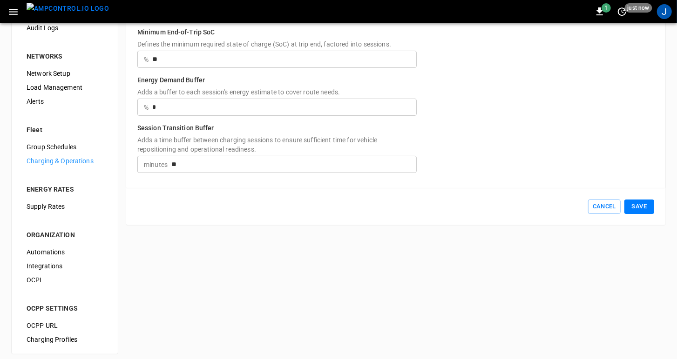
scroll to position [86, 0]
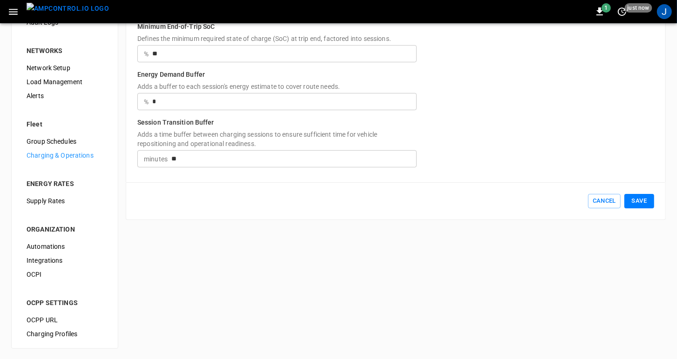
click at [55, 247] on span "Automations" at bounding box center [65, 247] width 76 height 10
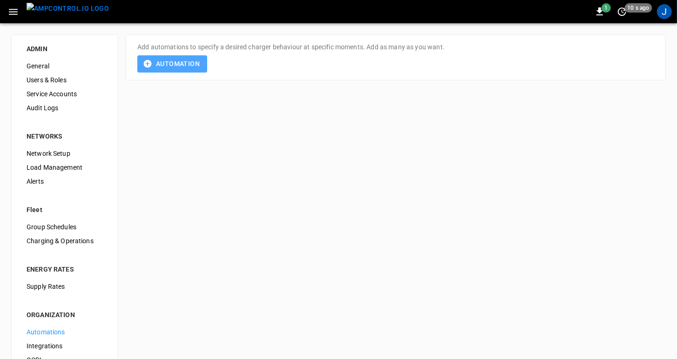
click at [162, 67] on button "Automation" at bounding box center [172, 63] width 70 height 17
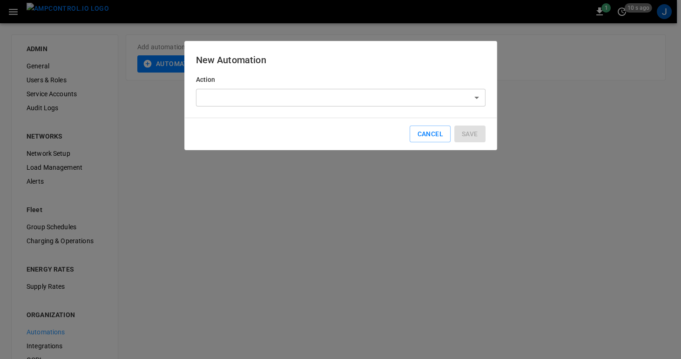
click at [468, 101] on body "1 10 s ago J ADMIN General Users & Roles Service Accounts Audit Logs NETWORKS N…" at bounding box center [340, 223] width 681 height 446
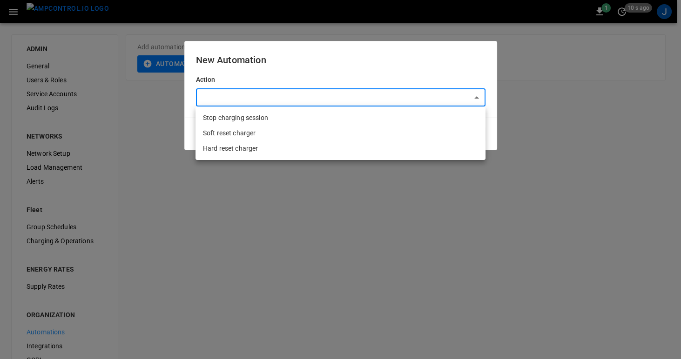
click at [468, 97] on div at bounding box center [340, 179] width 681 height 359
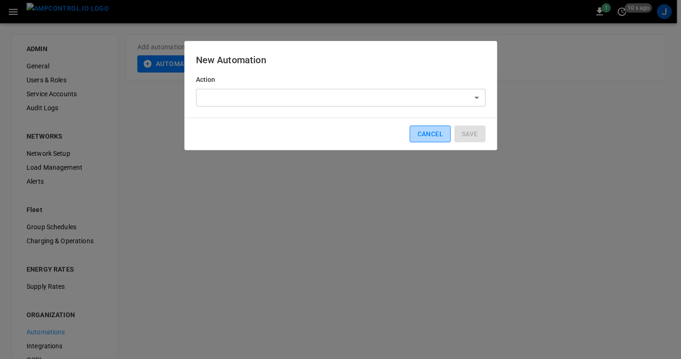
click at [440, 135] on button "Cancel" at bounding box center [430, 134] width 40 height 17
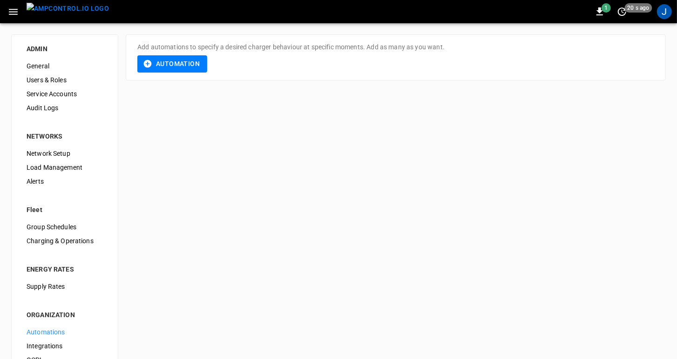
click at [38, 241] on span "Charging & Operations" at bounding box center [65, 241] width 76 height 10
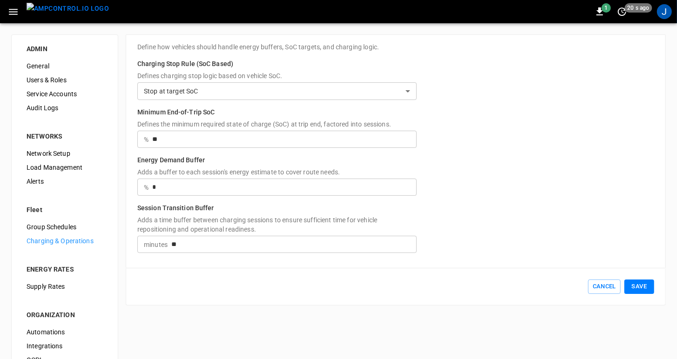
click at [174, 139] on input "**" at bounding box center [284, 139] width 264 height 17
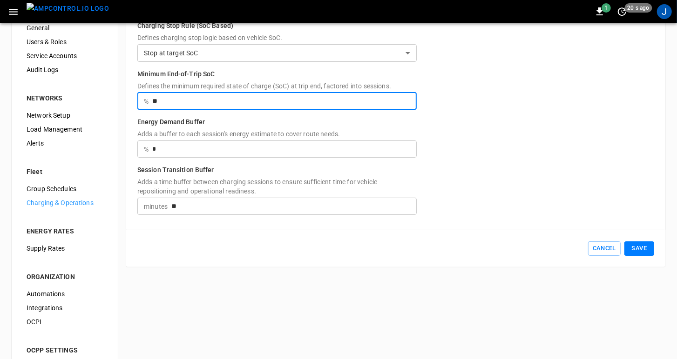
scroll to position [39, 0]
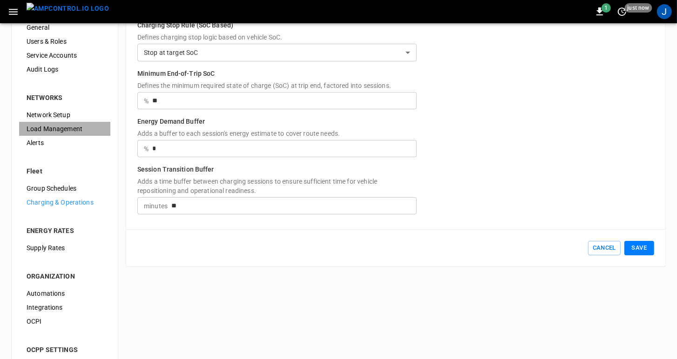
click at [53, 128] on span "Load Management" at bounding box center [65, 129] width 76 height 10
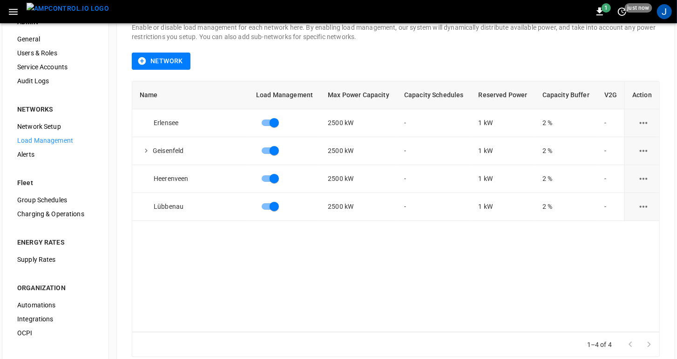
scroll to position [86, 0]
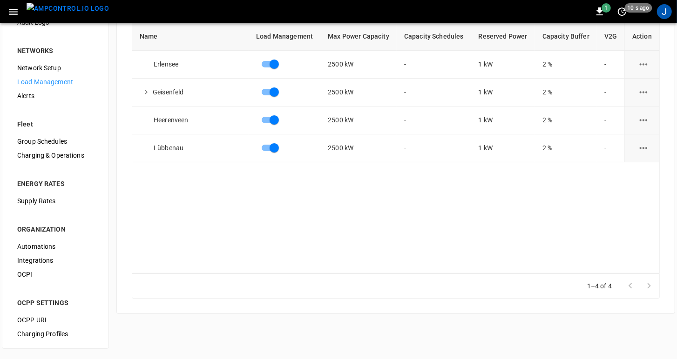
click at [44, 141] on span "Group Schedules" at bounding box center [55, 142] width 76 height 10
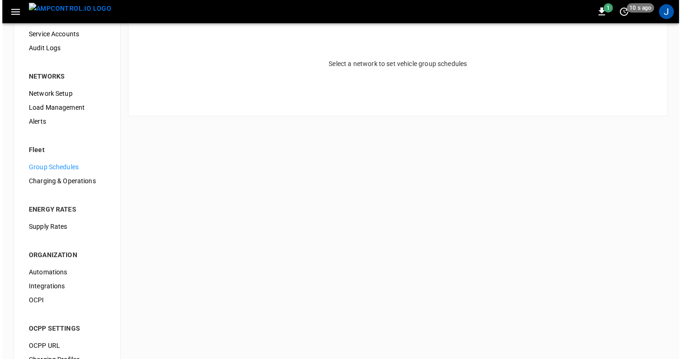
scroll to position [86, 0]
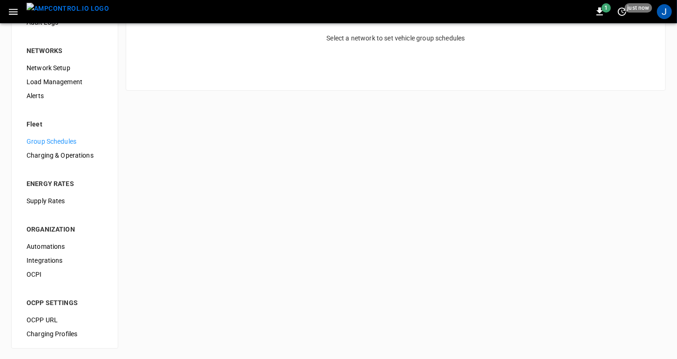
click at [12, 15] on icon "button" at bounding box center [13, 12] width 12 height 12
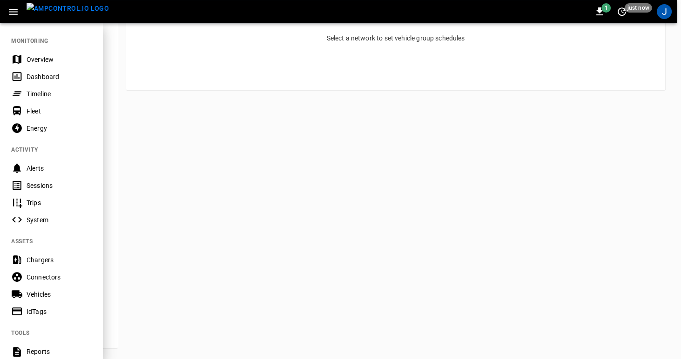
click at [26, 92] on div "Timeline" at bounding box center [51, 93] width 102 height 17
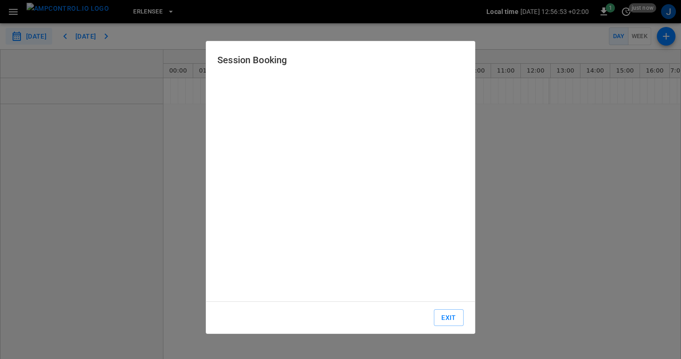
type input "**********"
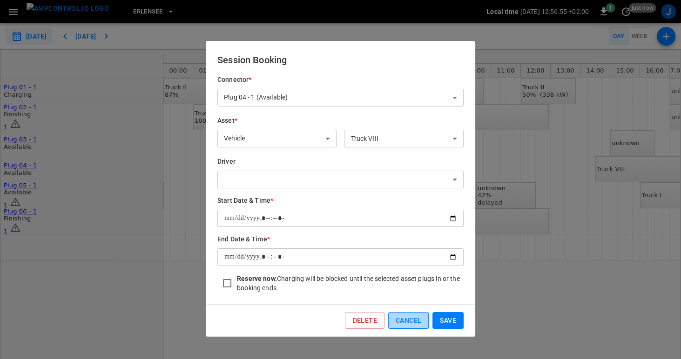
click at [400, 323] on button "Cancel" at bounding box center [408, 320] width 40 height 17
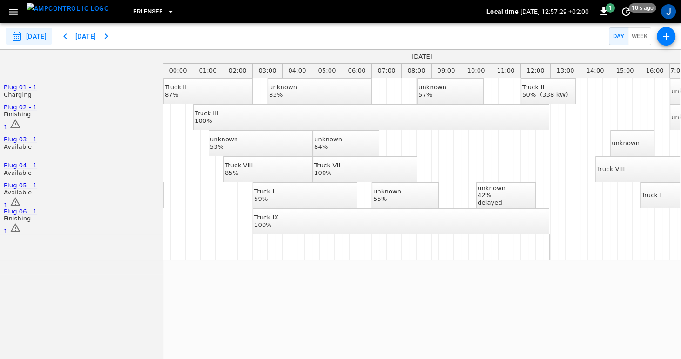
click at [218, 121] on div "Truck III 100%" at bounding box center [207, 117] width 24 height 14
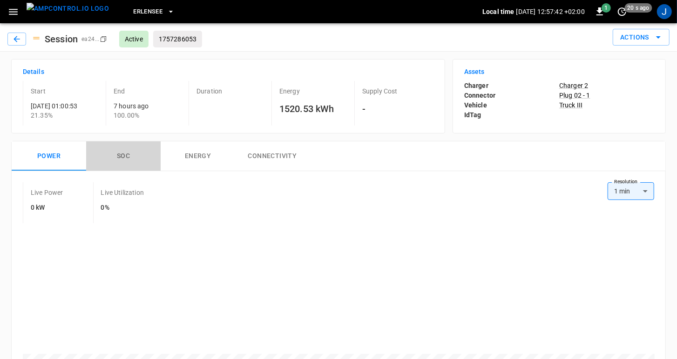
click at [125, 155] on button "SOC" at bounding box center [123, 157] width 74 height 30
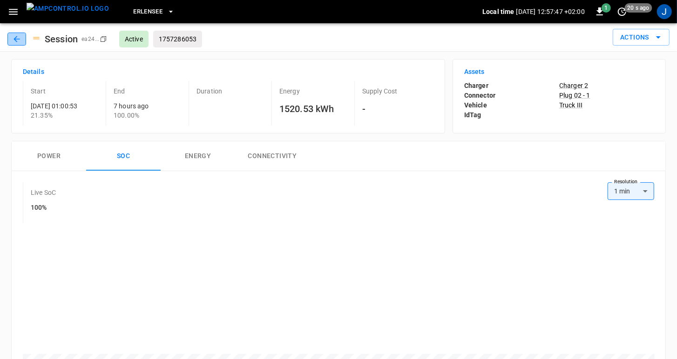
click at [17, 39] on icon "button" at bounding box center [16, 39] width 6 height 6
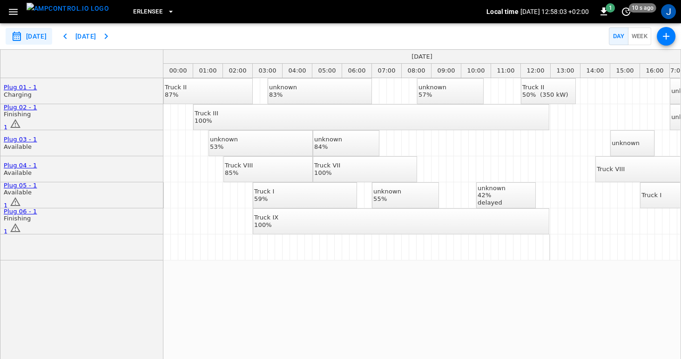
click at [663, 35] on icon "button" at bounding box center [666, 36] width 11 height 11
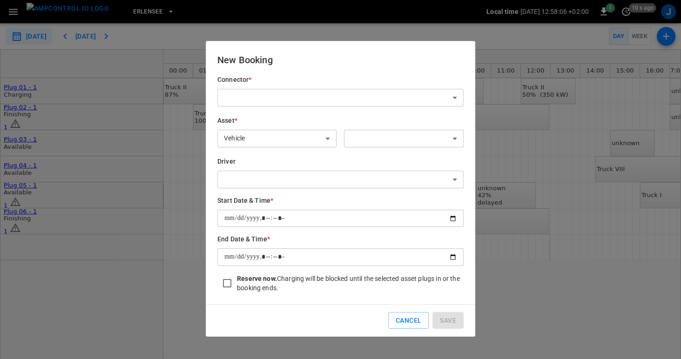
click at [452, 98] on body "**********" at bounding box center [340, 179] width 681 height 359
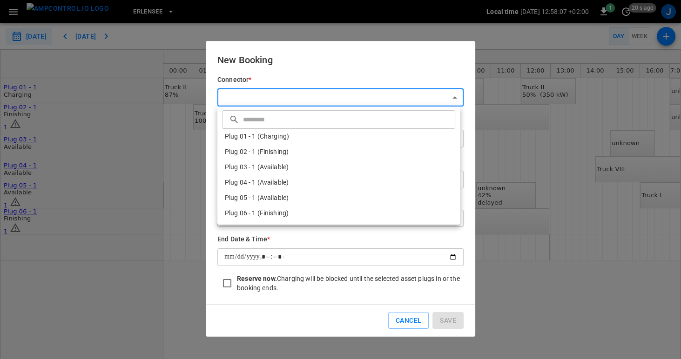
click at [451, 98] on div at bounding box center [340, 179] width 681 height 359
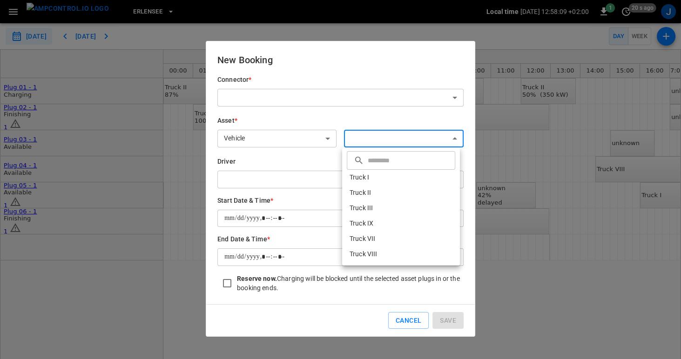
click at [377, 138] on body "**********" at bounding box center [340, 179] width 681 height 359
click at [304, 174] on div at bounding box center [340, 179] width 681 height 359
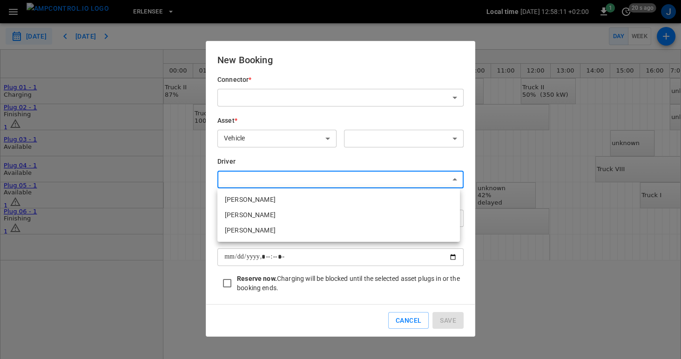
click at [305, 178] on body "**********" at bounding box center [340, 179] width 681 height 359
click at [319, 178] on div at bounding box center [340, 179] width 681 height 359
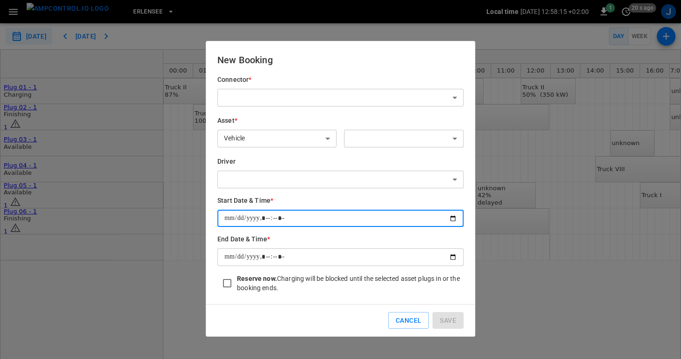
click at [330, 219] on input "datetime-local" at bounding box center [340, 218] width 246 height 17
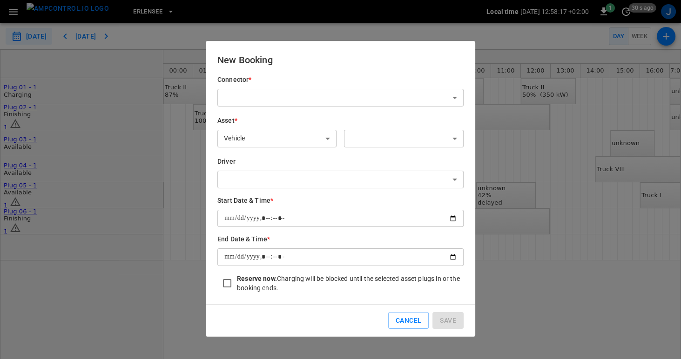
click at [457, 237] on h6 "End Date & Time *" at bounding box center [340, 240] width 246 height 10
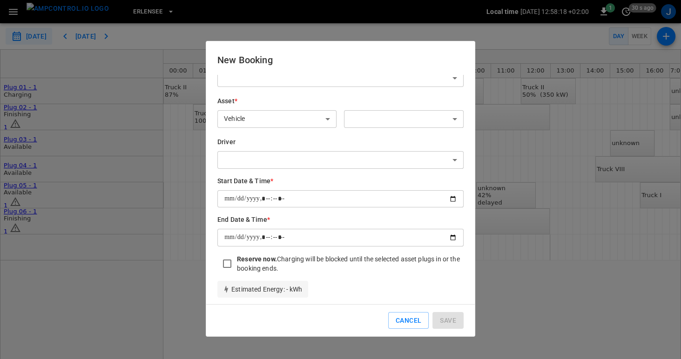
scroll to position [23, 0]
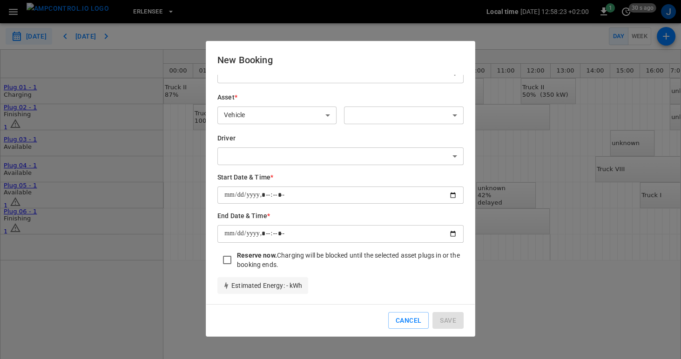
click at [288, 288] on p "Estimated Energy : - kWh" at bounding box center [262, 285] width 79 height 9
click at [413, 315] on button "Cancel" at bounding box center [408, 320] width 40 height 17
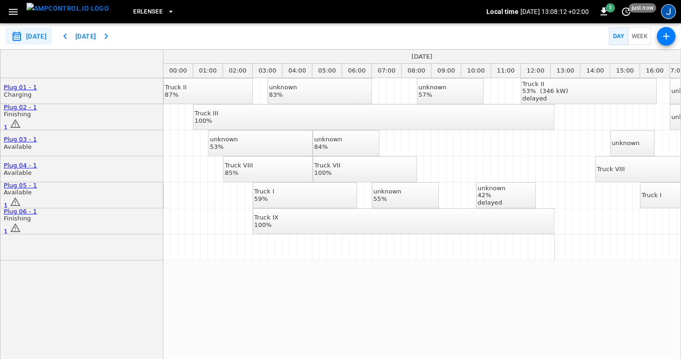
click at [673, 11] on div "J" at bounding box center [668, 11] width 15 height 15
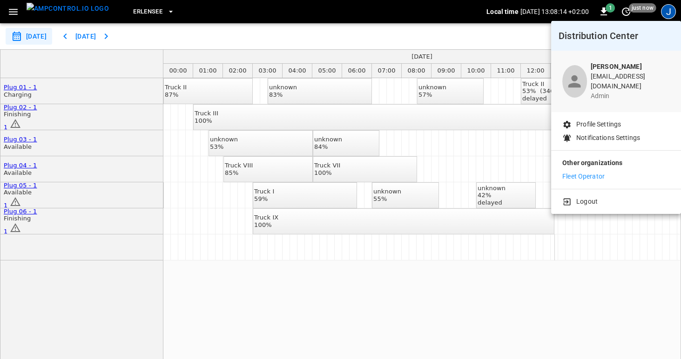
click at [672, 11] on div at bounding box center [340, 179] width 681 height 359
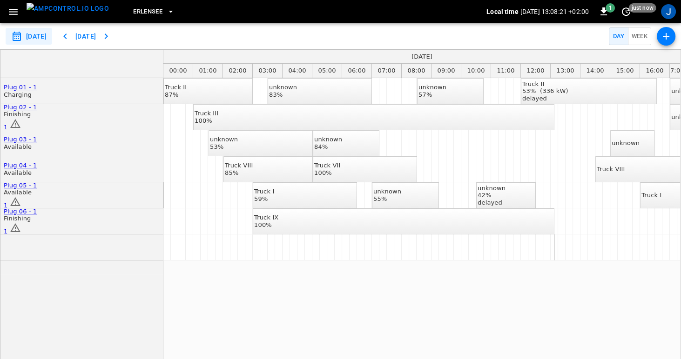
click at [623, 169] on div "Truck VIII" at bounding box center [611, 169] width 28 height 7
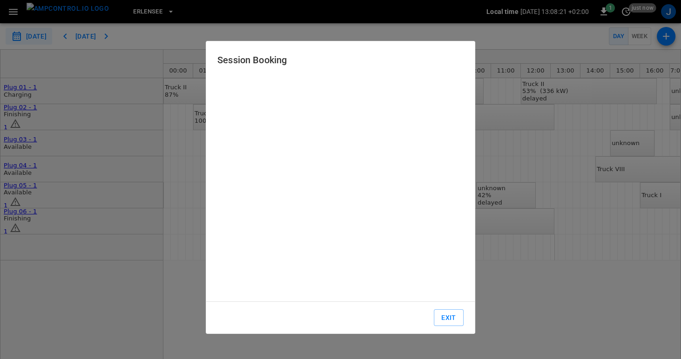
type input "**********"
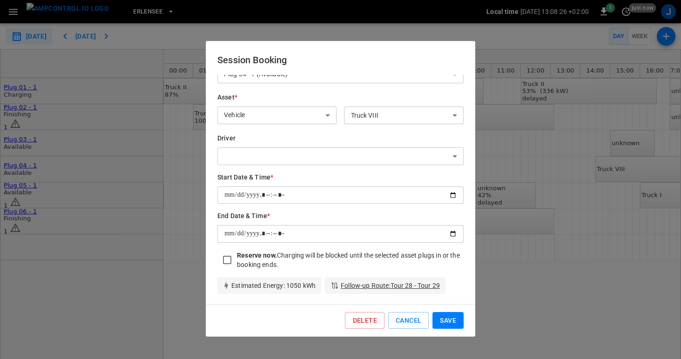
click at [531, 278] on div at bounding box center [340, 179] width 681 height 359
click at [420, 320] on button "Cancel" at bounding box center [408, 320] width 40 height 17
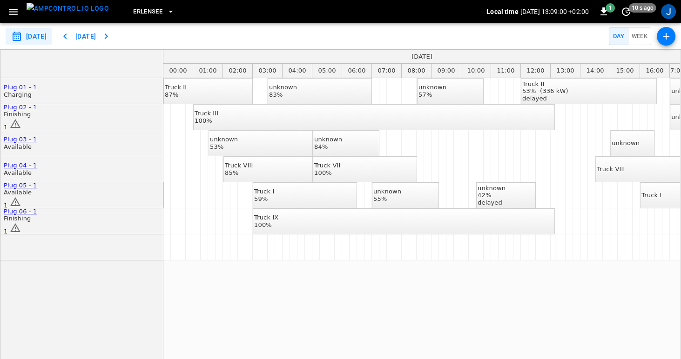
click at [607, 173] on div "Truck VIII" at bounding box center [611, 169] width 28 height 7
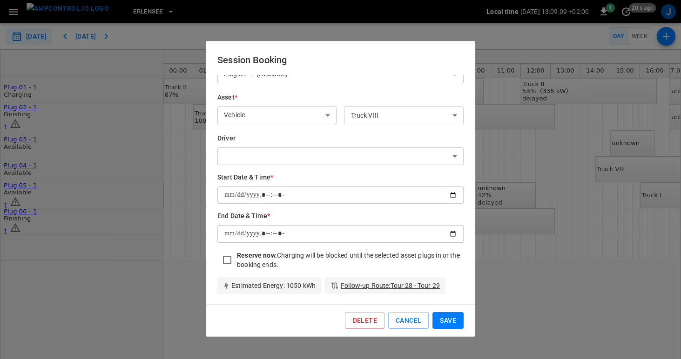
click at [540, 306] on div at bounding box center [340, 179] width 681 height 359
click at [409, 325] on button "Cancel" at bounding box center [408, 320] width 40 height 17
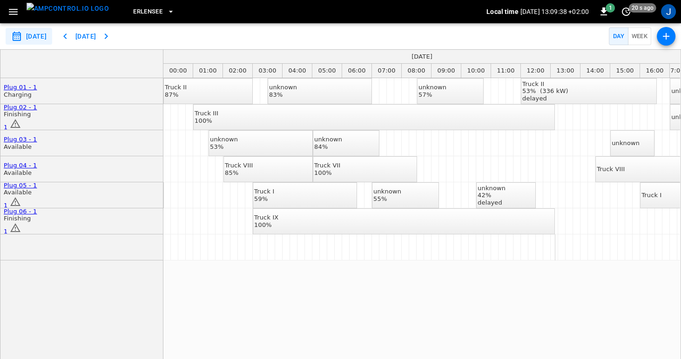
click at [21, 198] on icon "scheduler rows" at bounding box center [15, 201] width 11 height 11
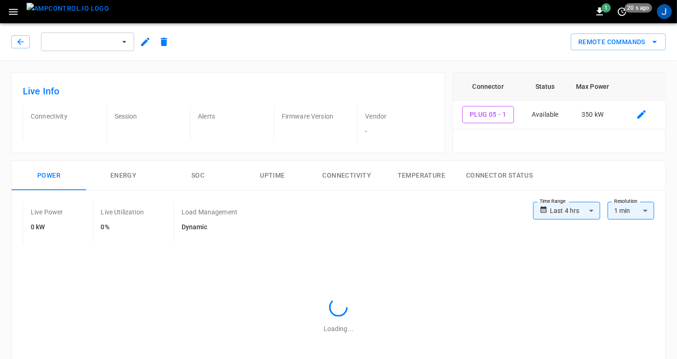
type input "**********"
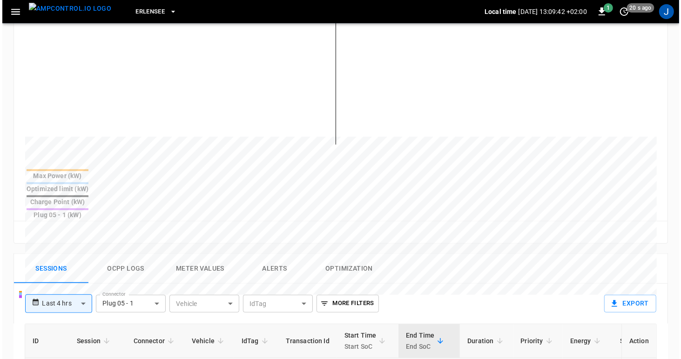
scroll to position [56, 0]
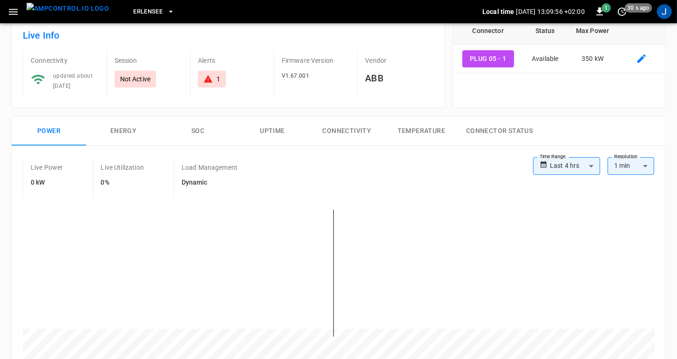
click at [10, 12] on icon "button" at bounding box center [13, 12] width 9 height 6
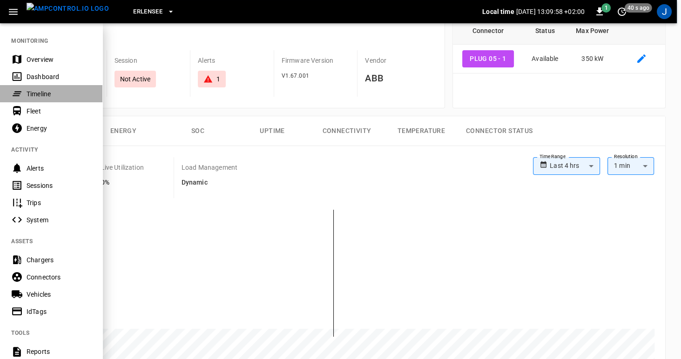
click at [29, 94] on div "Timeline" at bounding box center [59, 93] width 65 height 9
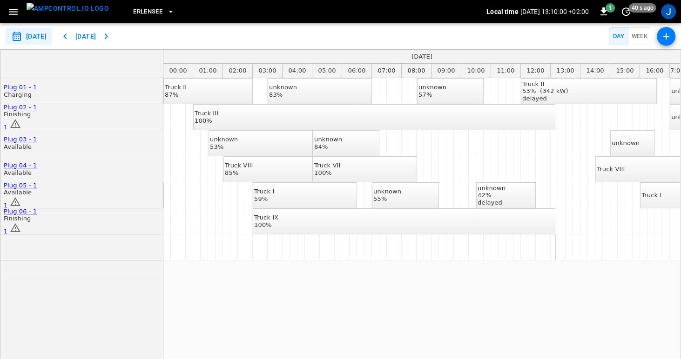
click at [666, 36] on icon "button" at bounding box center [666, 36] width 7 height 7
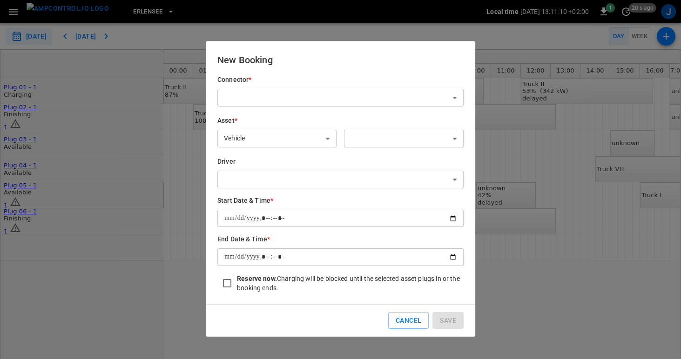
type input "**********"
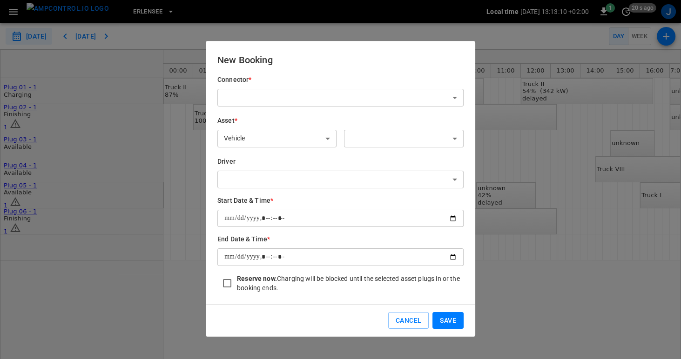
type input "**********"
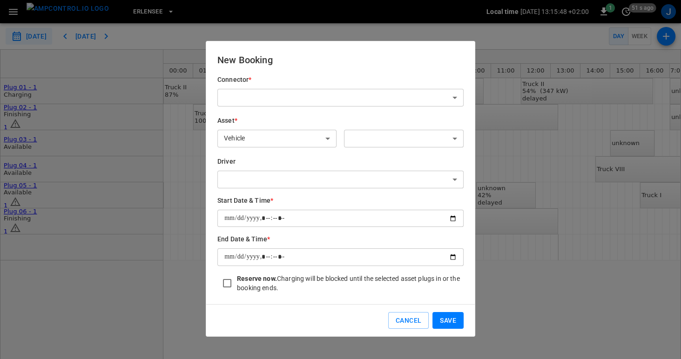
type input "**********"
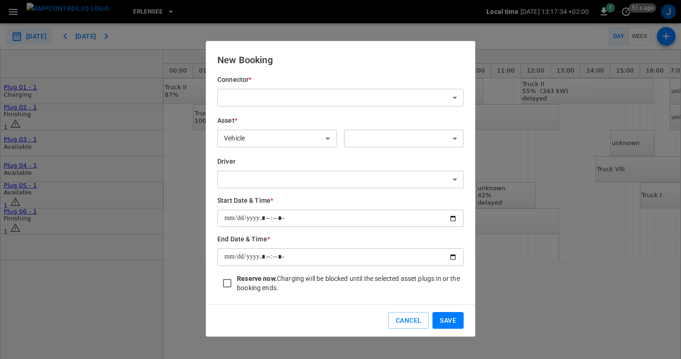
type input "**********"
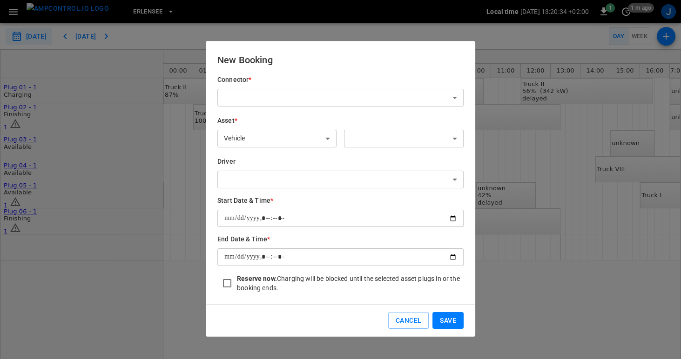
type input "**********"
click at [405, 321] on button "Cancel" at bounding box center [408, 320] width 40 height 17
